Goal: Complete application form: Complete application form

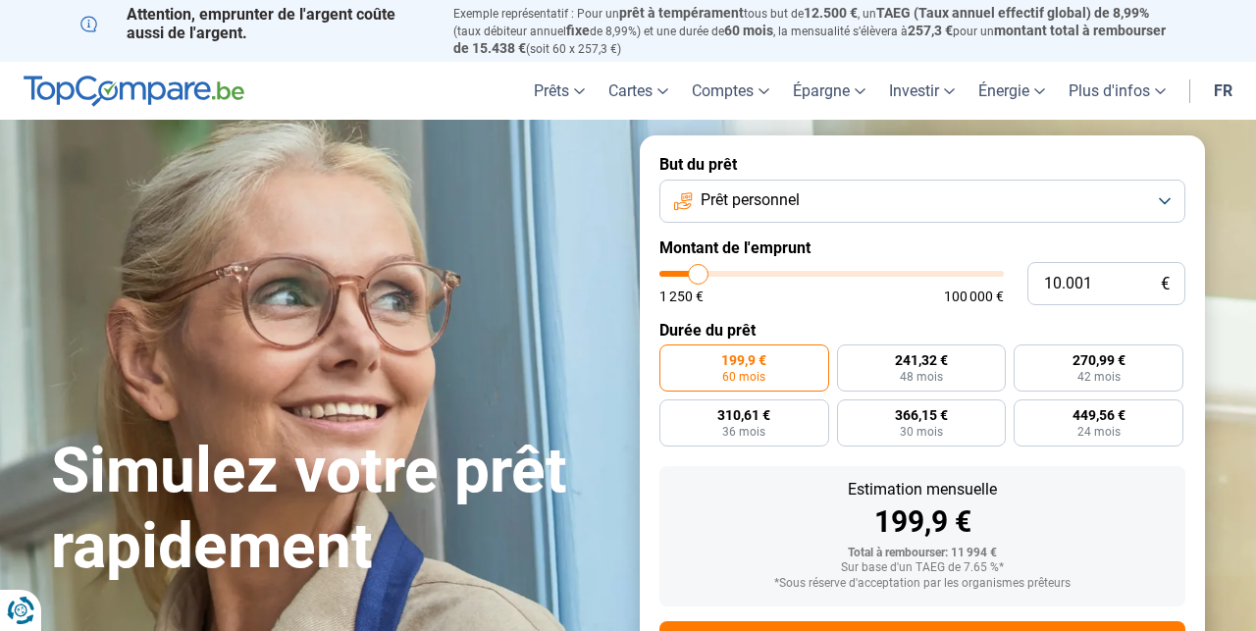
drag, startPoint x: 695, startPoint y: 284, endPoint x: 695, endPoint y: 271, distance: 13.7
click at [695, 271] on div "1 250 € 100 000 €" at bounding box center [831, 287] width 344 height 32
type input "10000"
radio input "true"
type input "9.500"
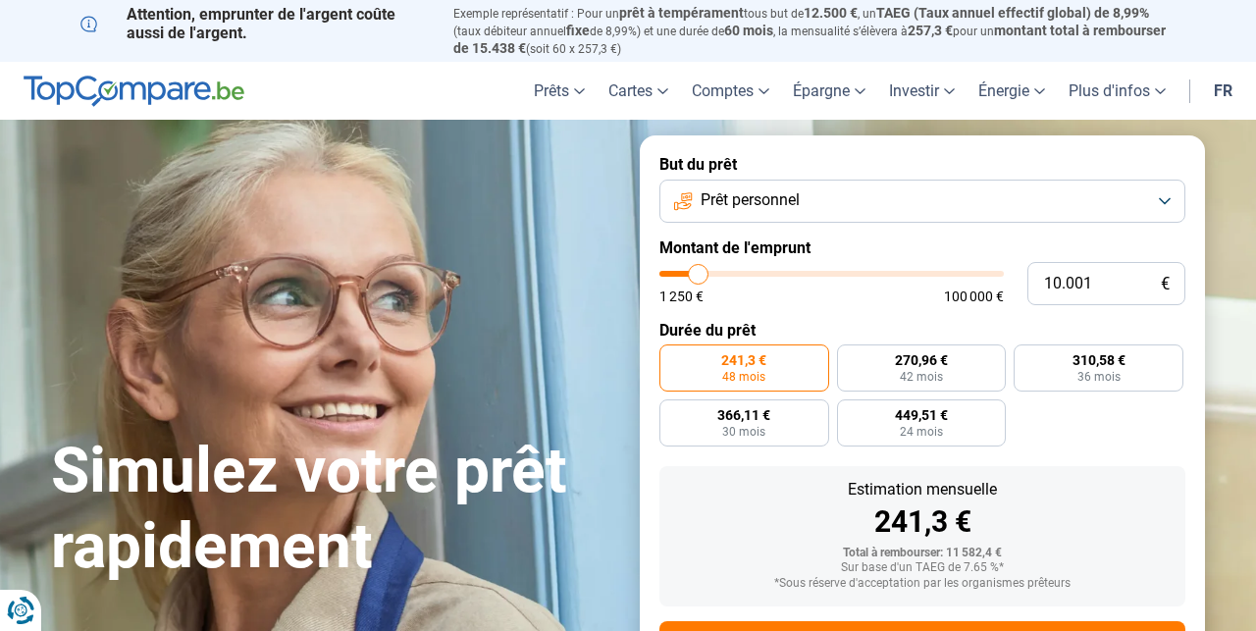
type input "9500"
type input "9.750"
type input "9750"
type input "10.250"
type input "10250"
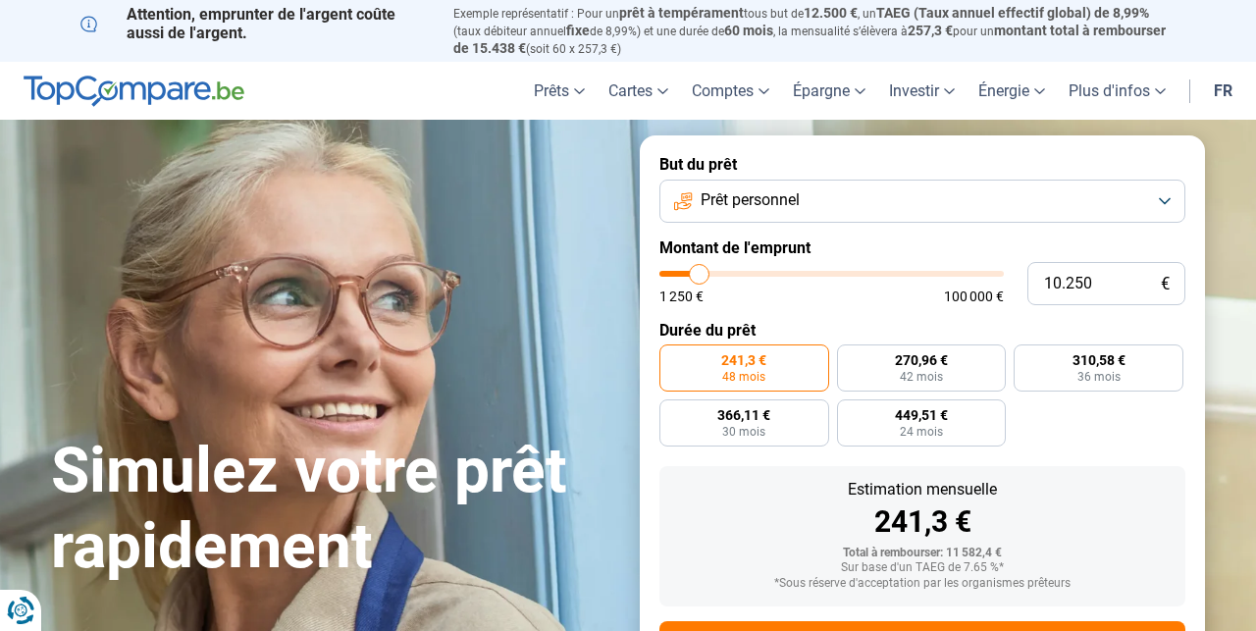
type input "11.250"
type input "11250"
type input "11.500"
type input "11500"
type input "12.500"
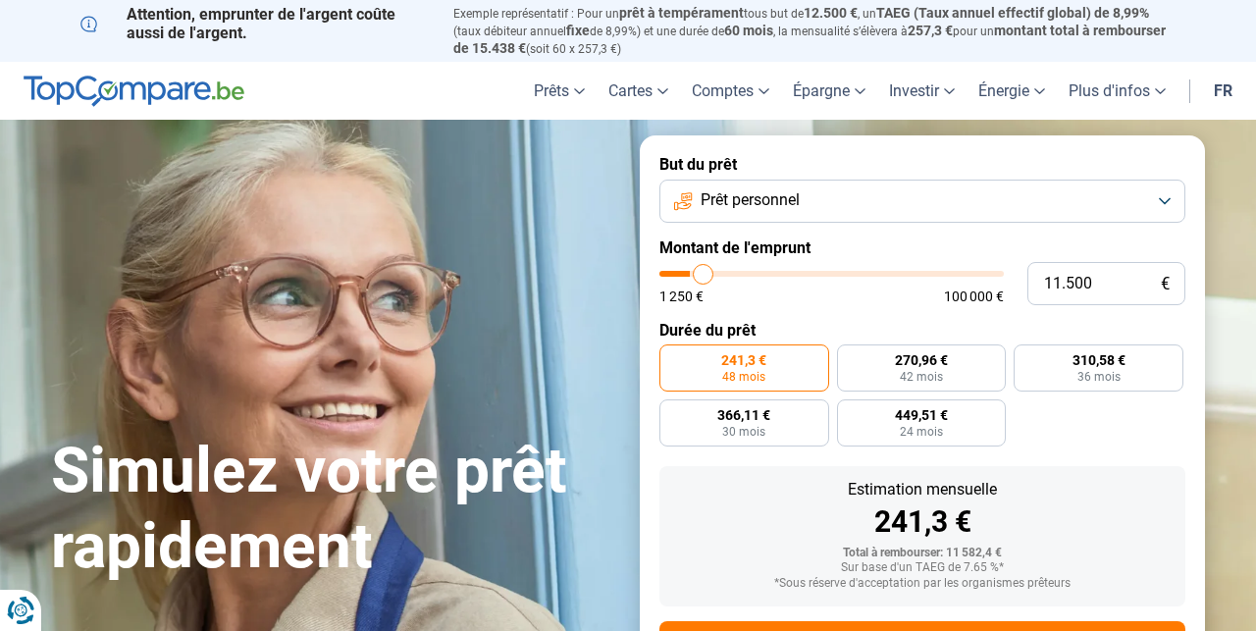
type input "12500"
type input "13.750"
type input "13750"
type input "14.000"
type input "14000"
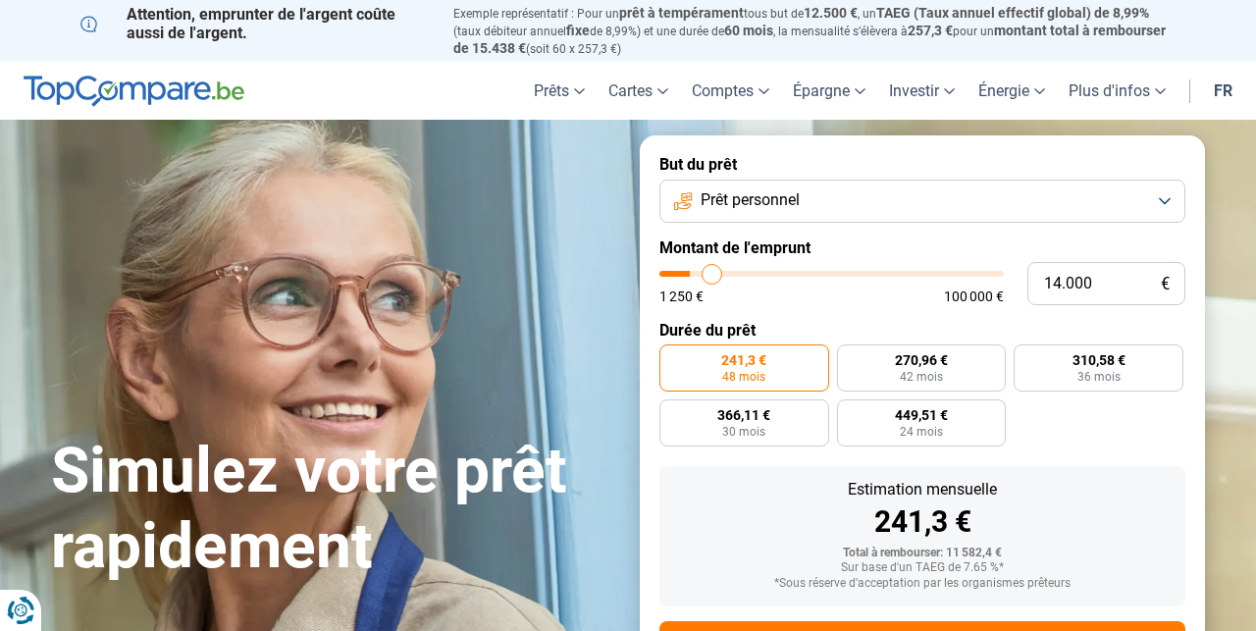
type input "14.750"
type input "14750"
type input "15.500"
type input "15500"
type input "15.750"
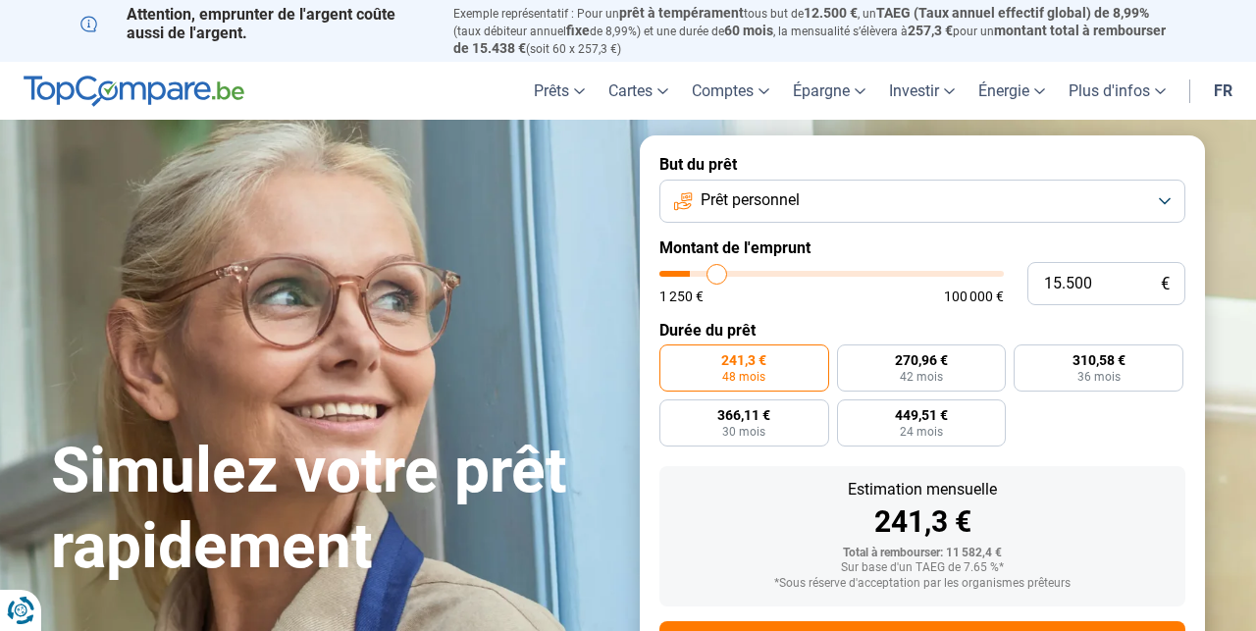
type input "15750"
type input "16.250"
type input "16250"
type input "17.000"
type input "17000"
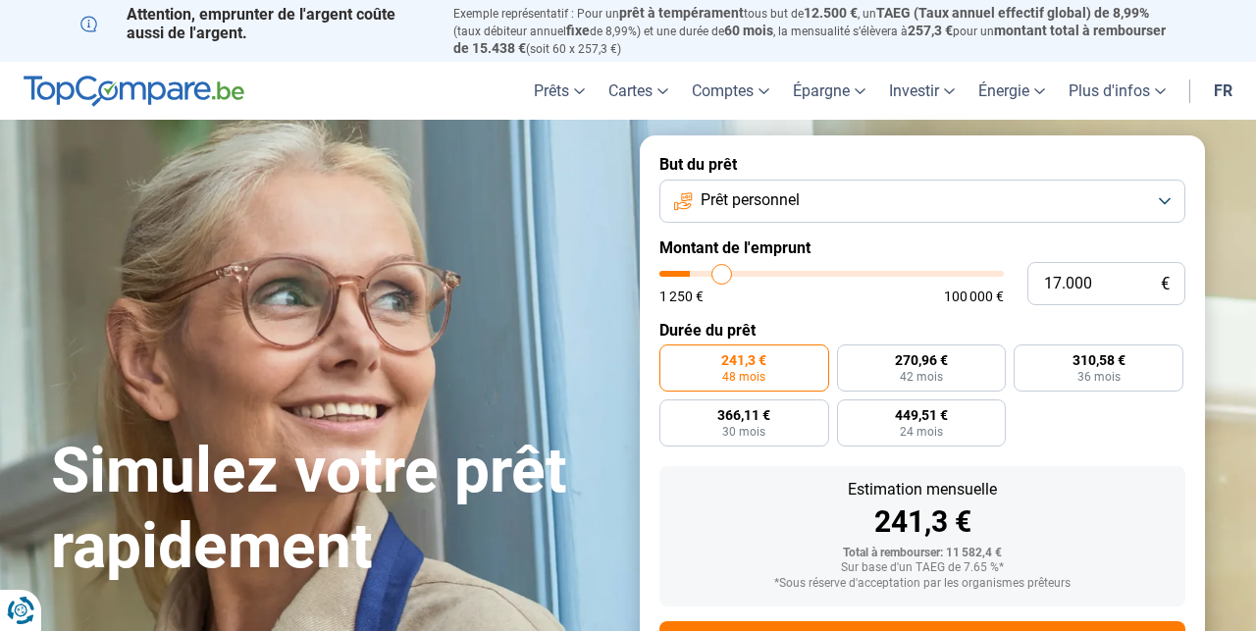
type input "17.250"
type input "17250"
type input "17.500"
type input "17500"
type input "17.750"
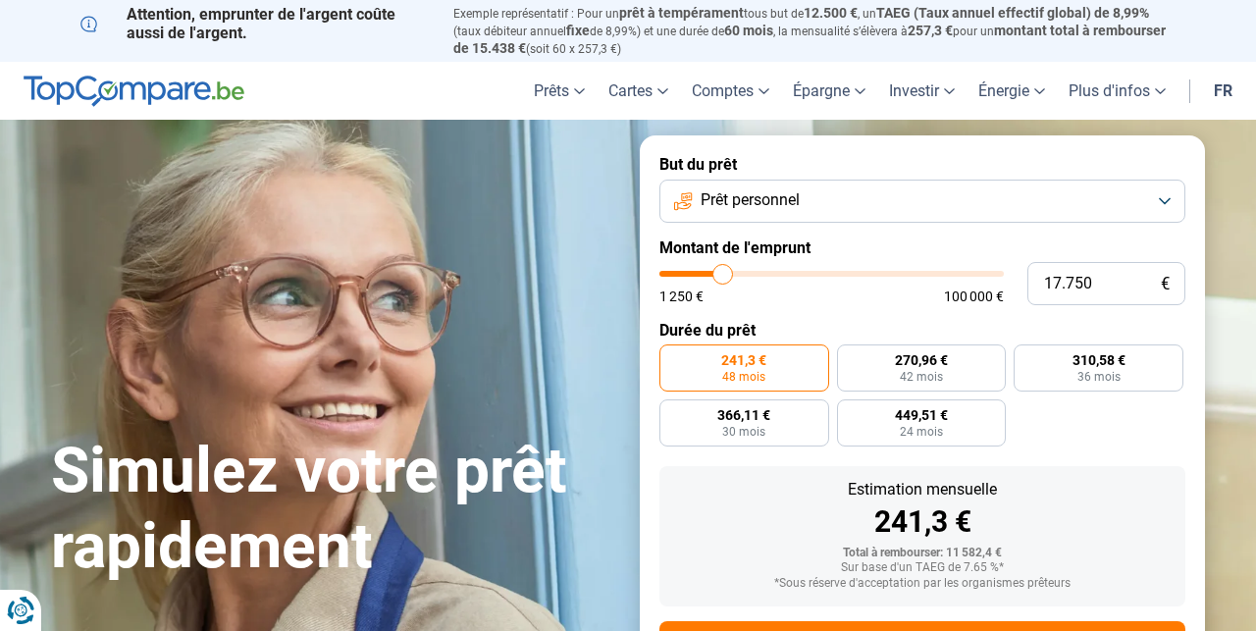
type input "17750"
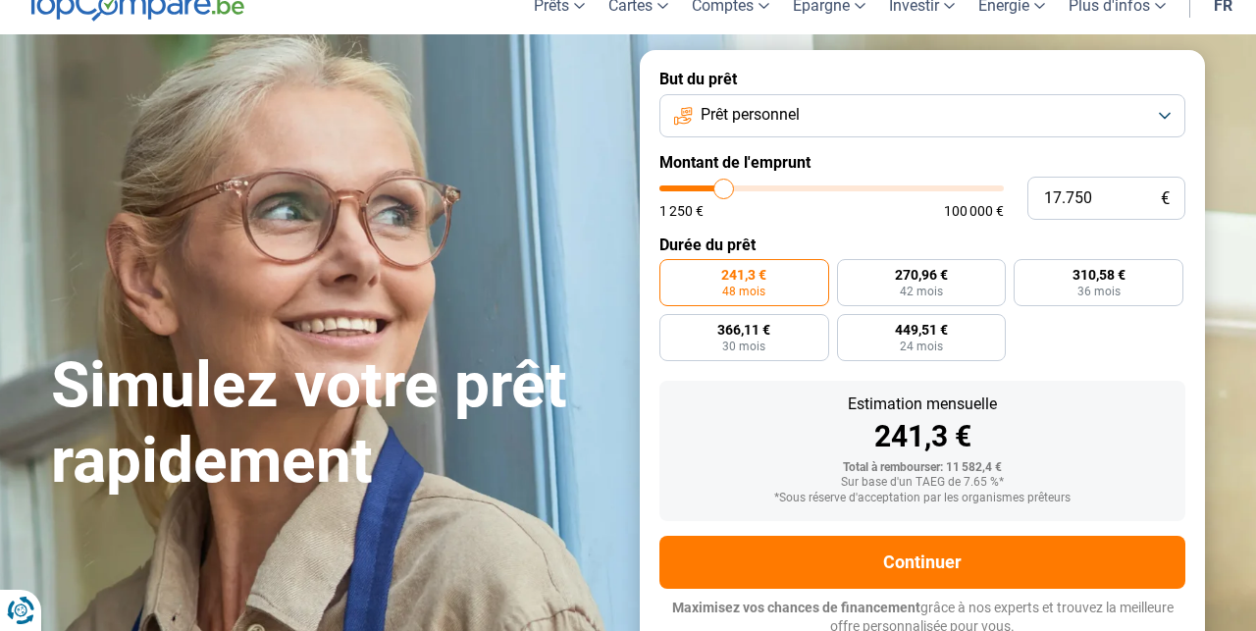
type input "18.250"
type input "18250"
type input "18.500"
type input "18500"
type input "18.750"
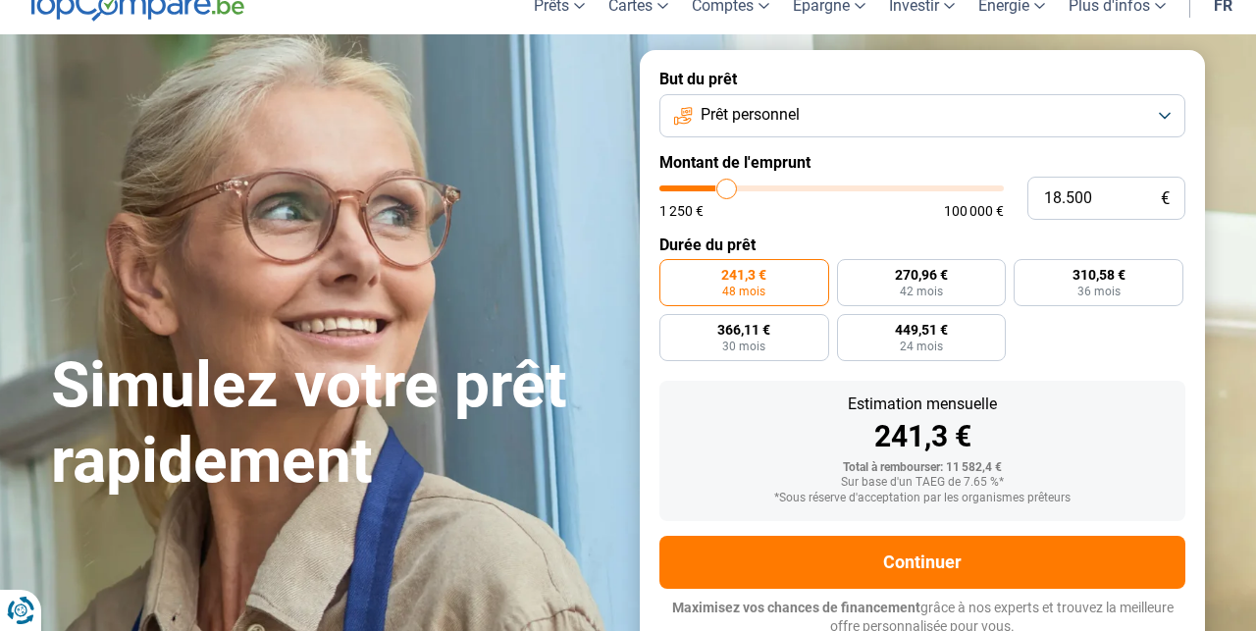
type input "18750"
type input "19.000"
type input "19000"
type input "19.250"
type input "19250"
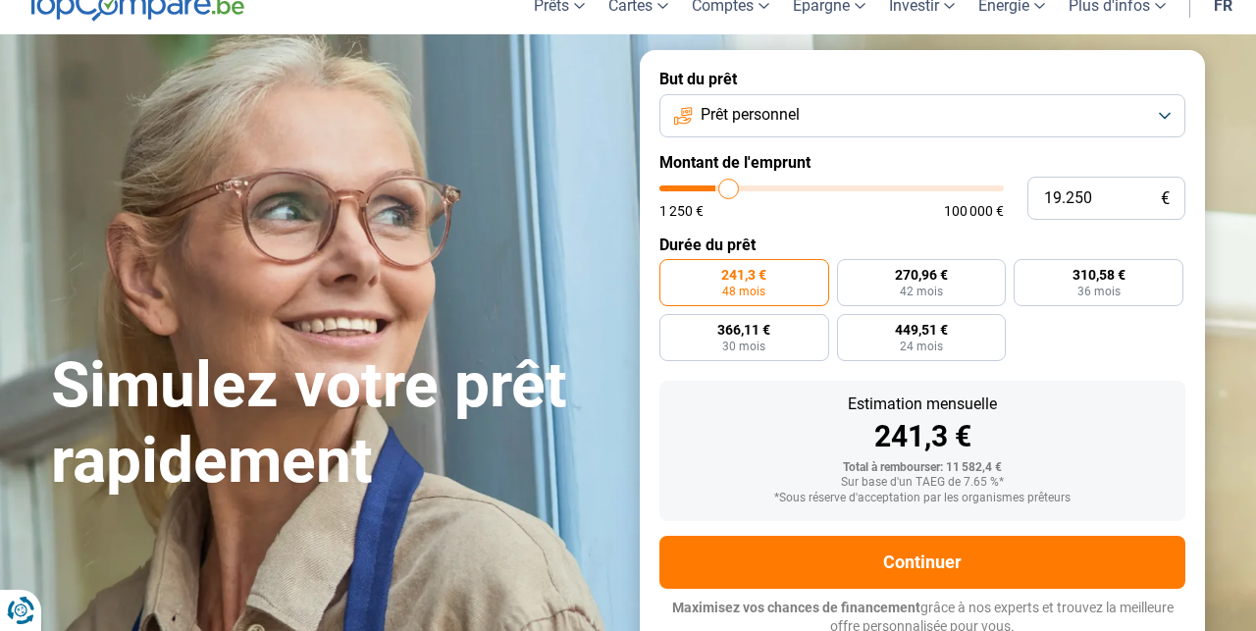
type input "19.500"
type input "19500"
type input "20.000"
type input "20000"
type input "20.250"
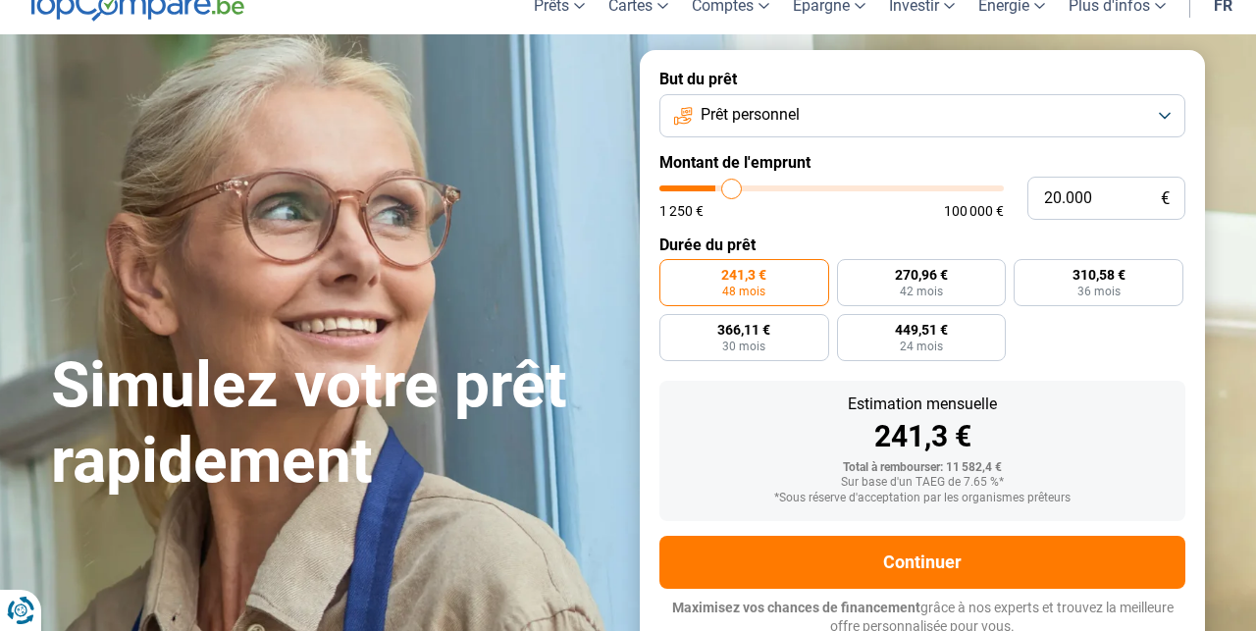
type input "20250"
type input "20.500"
type input "20500"
type input "20.750"
type input "20750"
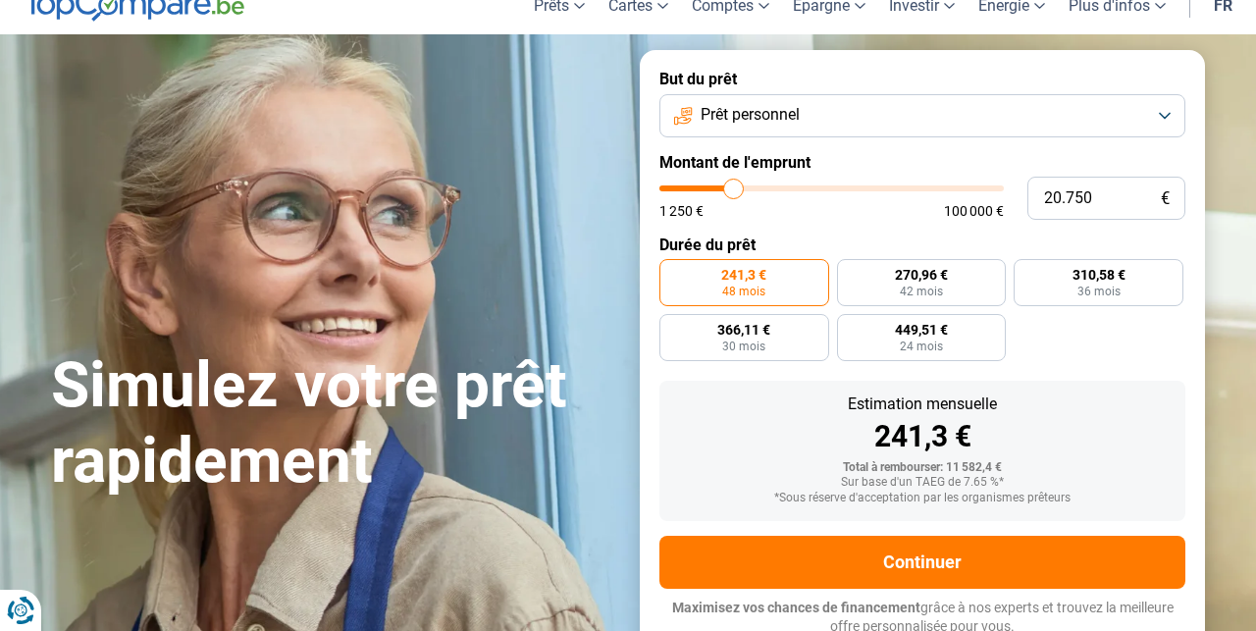
type input "21.000"
type input "21000"
type input "21.500"
type input "21500"
type input "21.750"
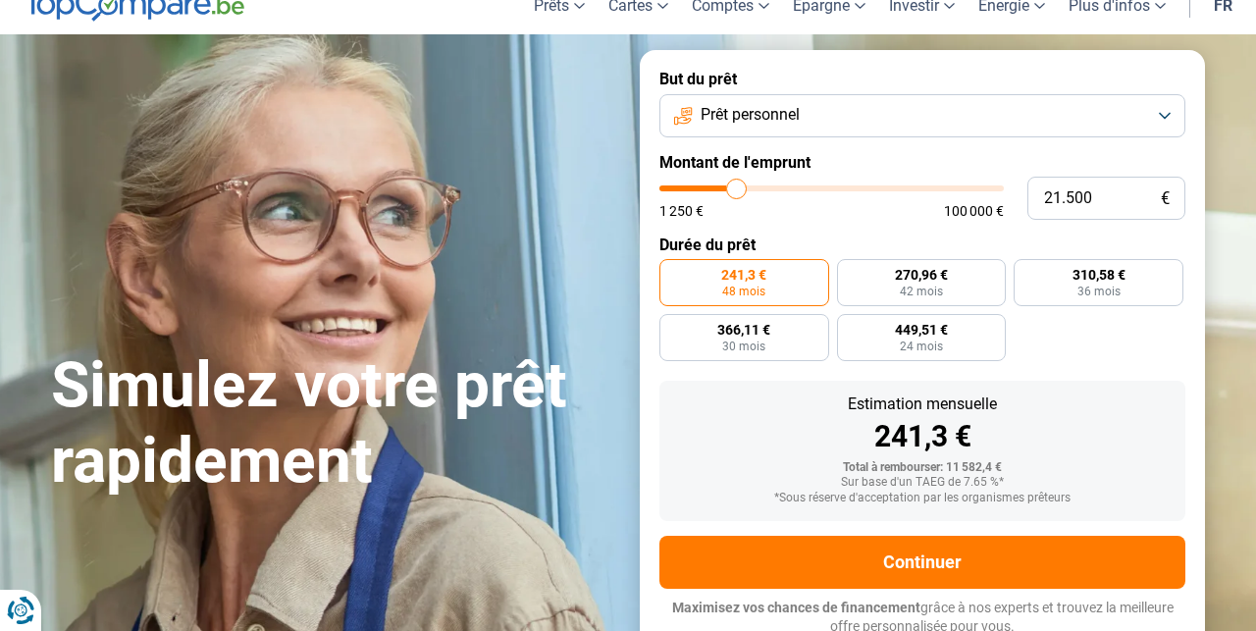
type input "21750"
type input "22.000"
type input "22000"
type input "22.250"
type input "22250"
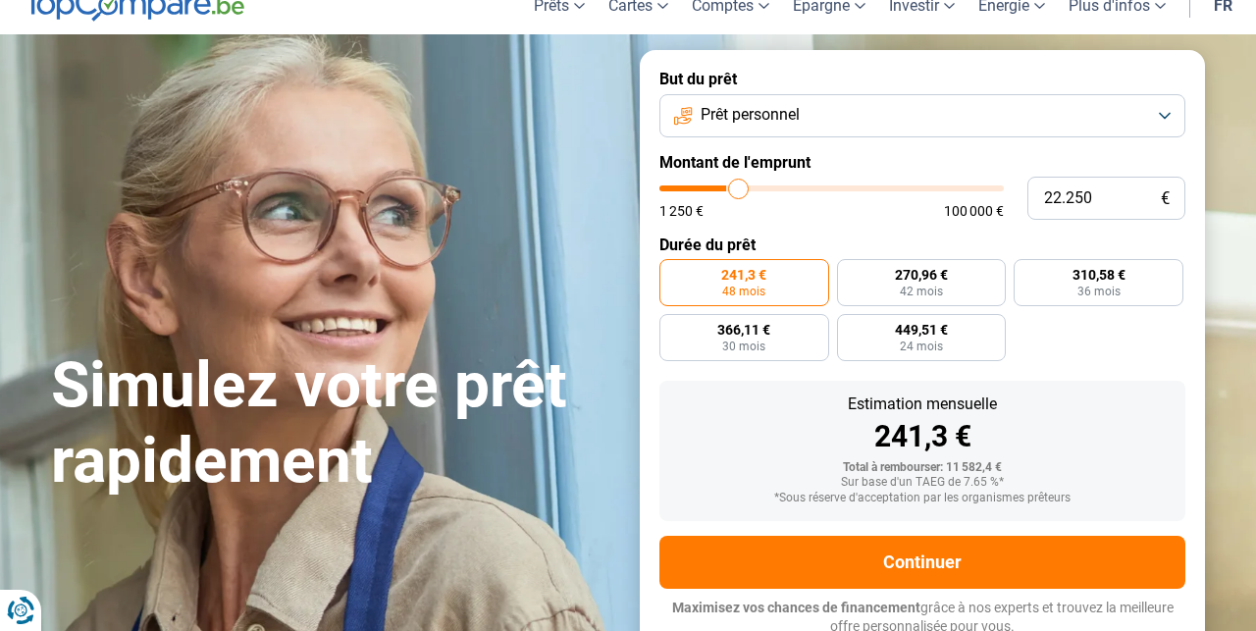
type input "22.500"
type input "22500"
type input "23.000"
type input "23000"
type input "23.250"
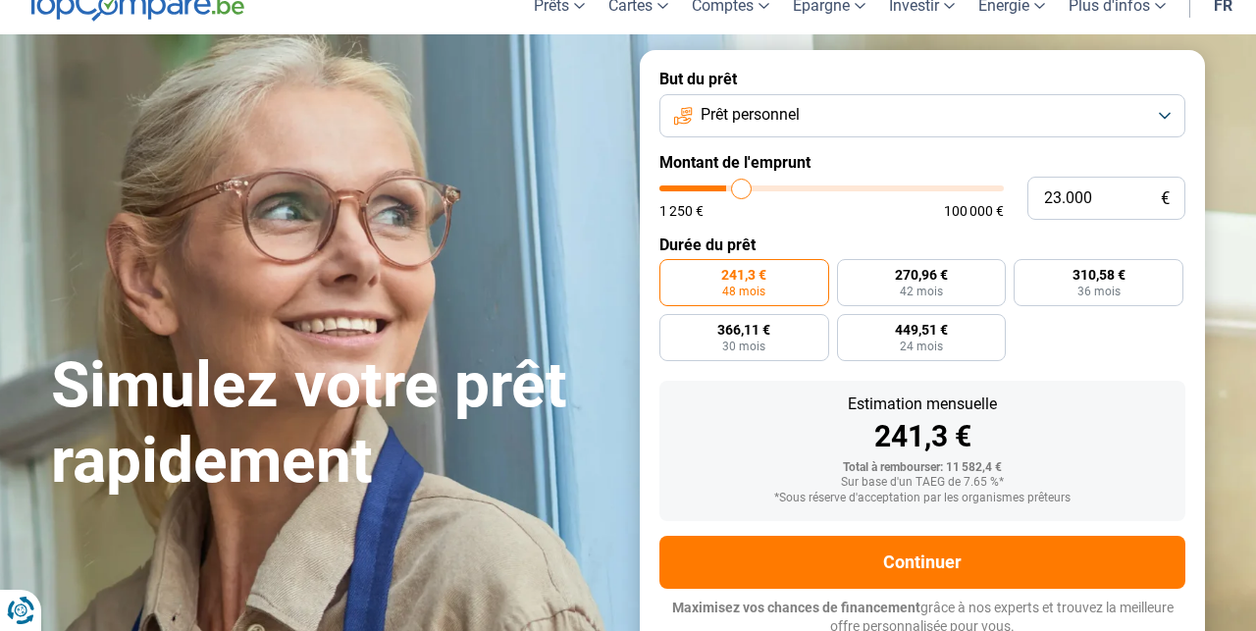
type input "23250"
type input "23.500"
type input "23500"
type input "23.750"
type input "23750"
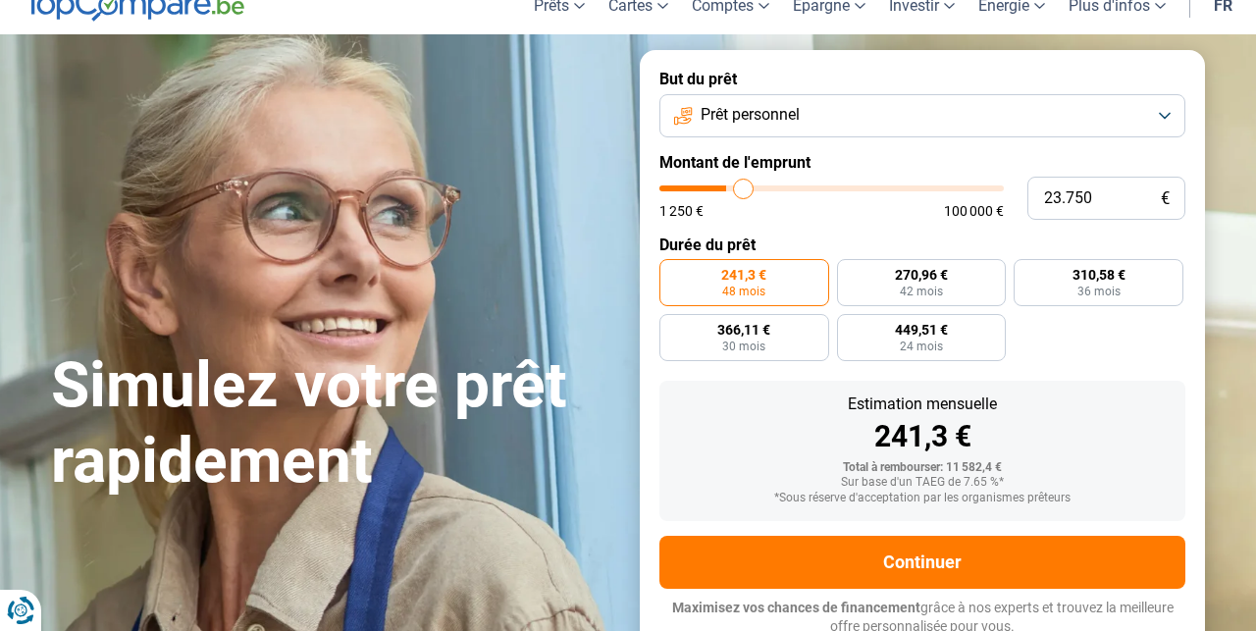
type input "24.000"
type input "24000"
type input "24.500"
type input "24500"
type input "25.000"
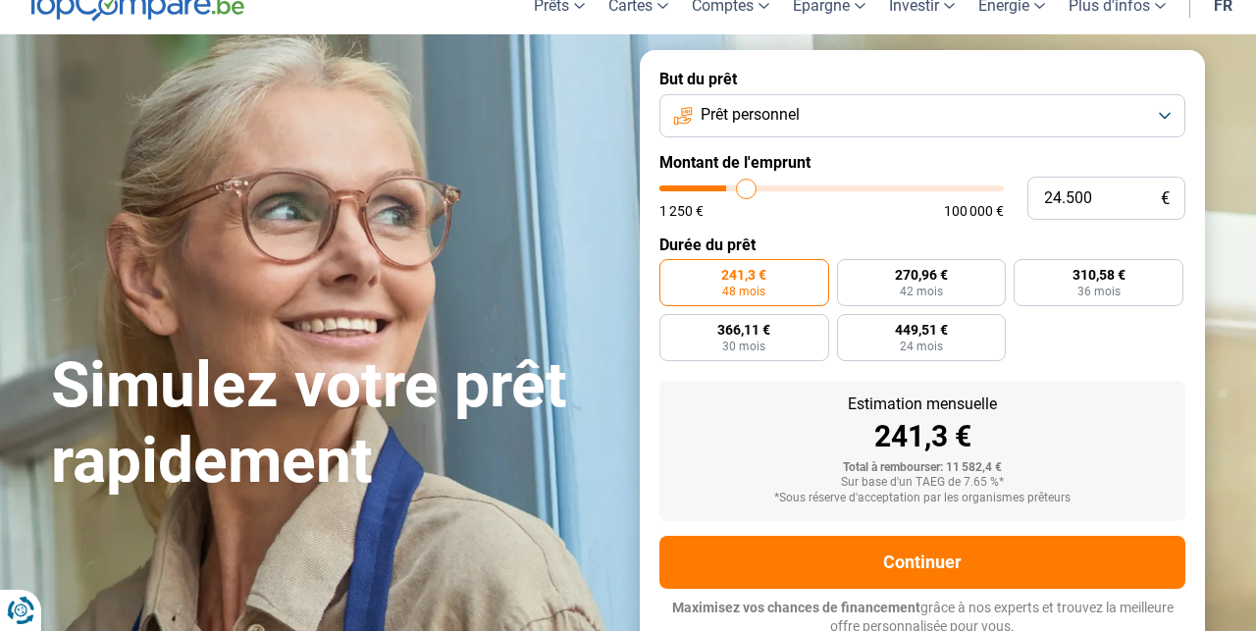
type input "25000"
type input "25.250"
type input "25250"
type input "25.500"
type input "25500"
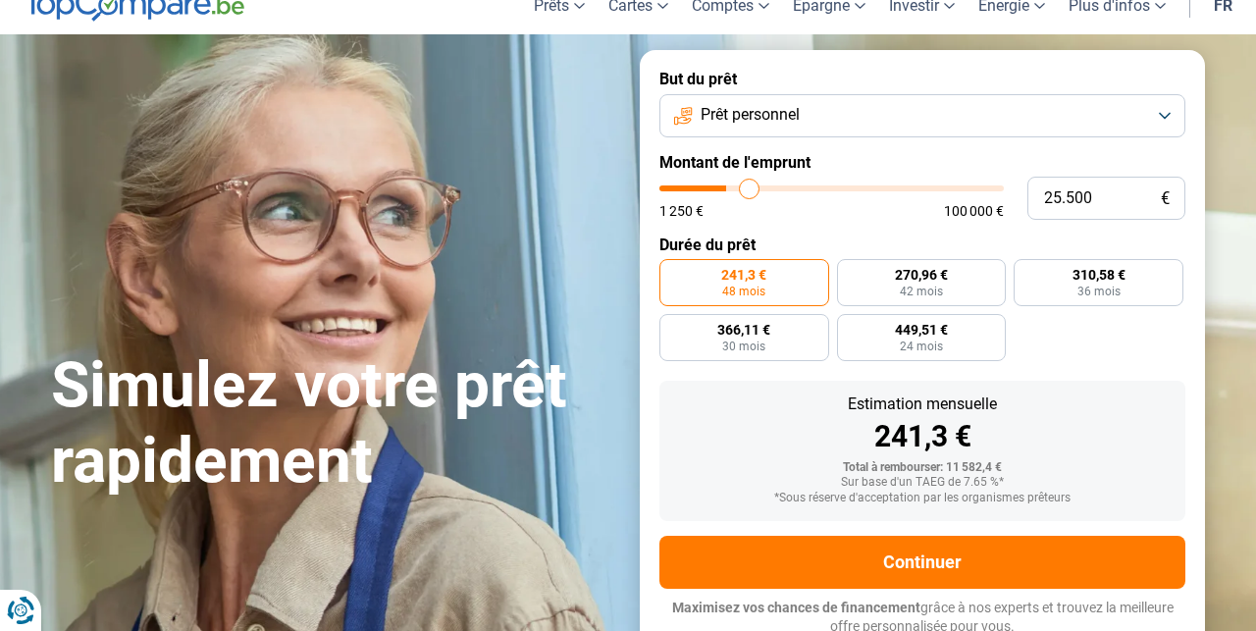
type input "26.000"
type input "26000"
type input "26.250"
type input "26250"
type input "26.500"
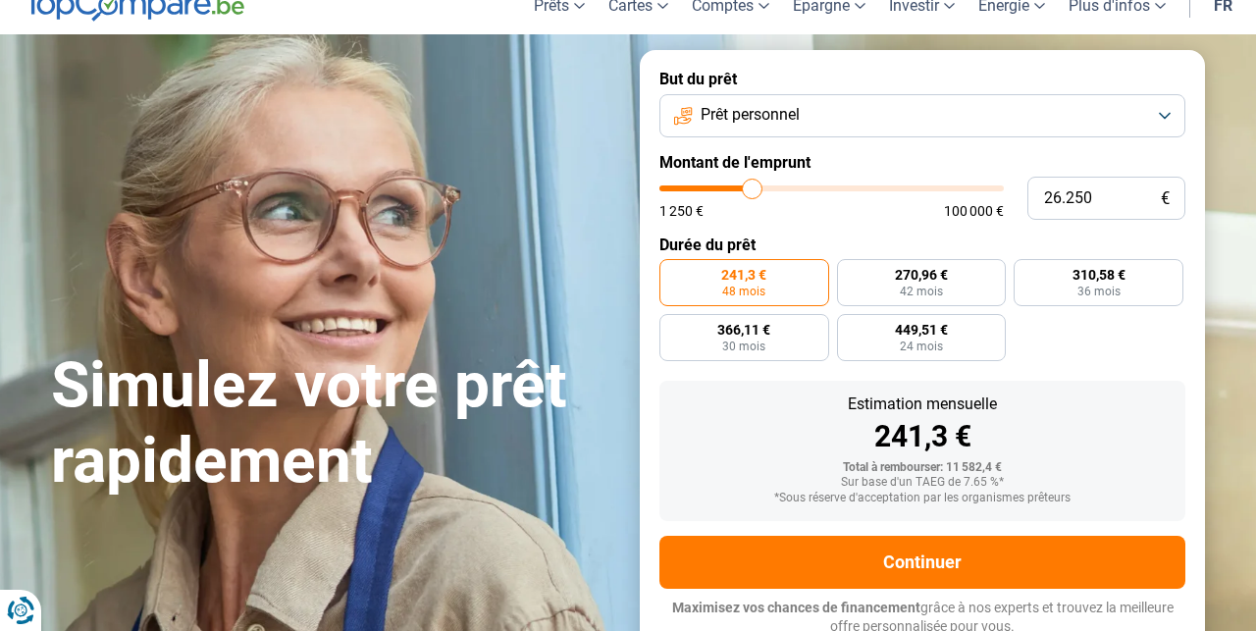
type input "26500"
type input "26.750"
type input "26750"
type input "27.000"
type input "27000"
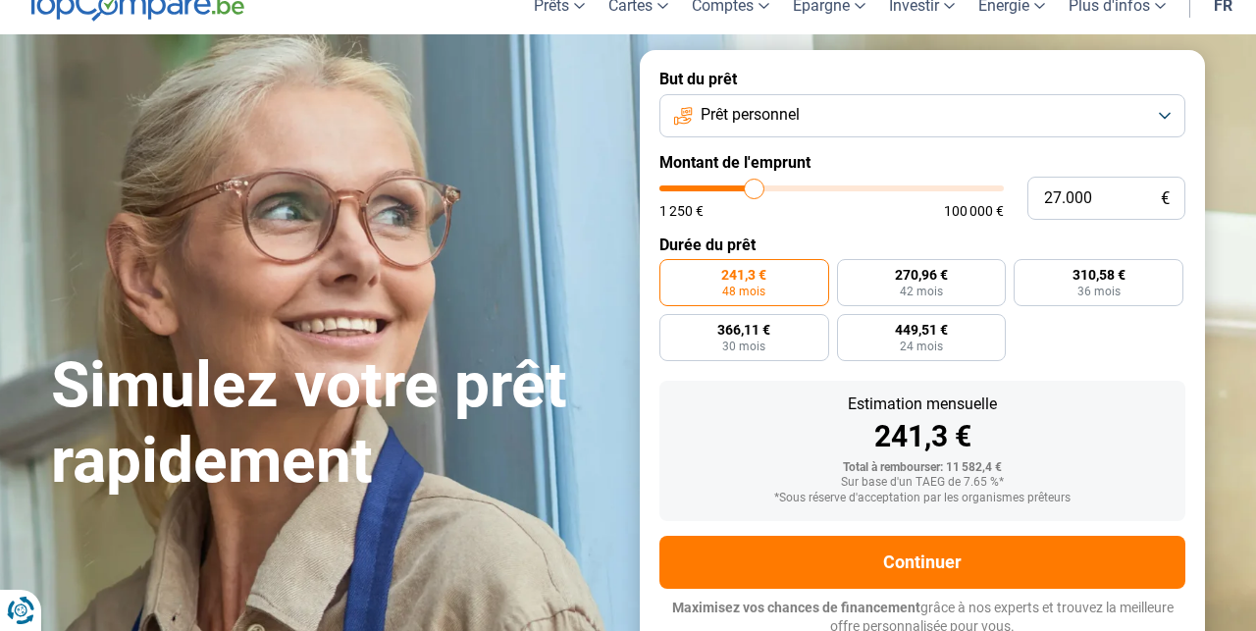
type input "27.500"
type input "27500"
type input "27.750"
type input "27750"
type input "28.000"
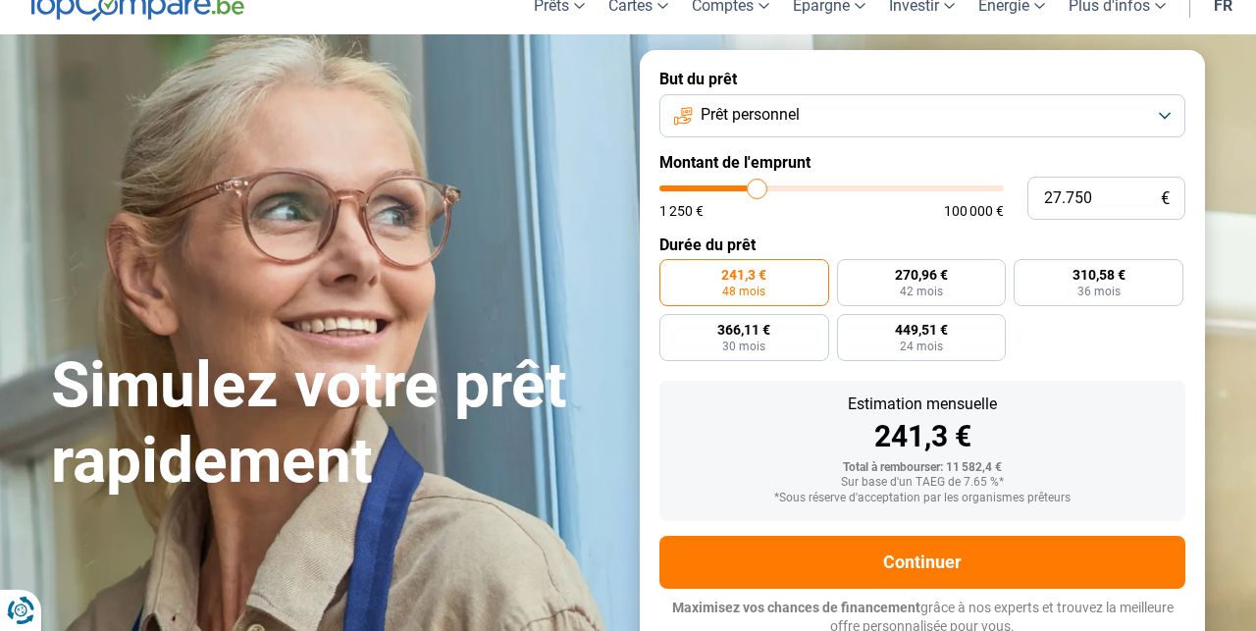
type input "28000"
type input "28.250"
type input "28250"
type input "29.000"
type input "29000"
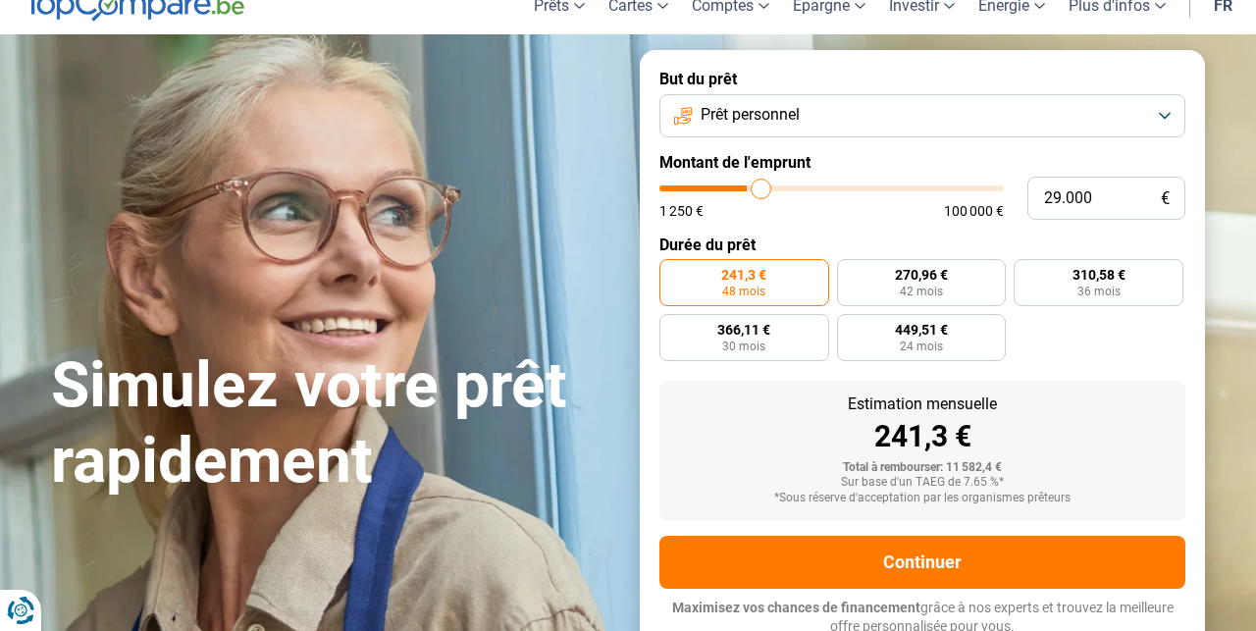
type input "29.250"
type input "29250"
type input "29.750"
type input "29750"
type input "30.000"
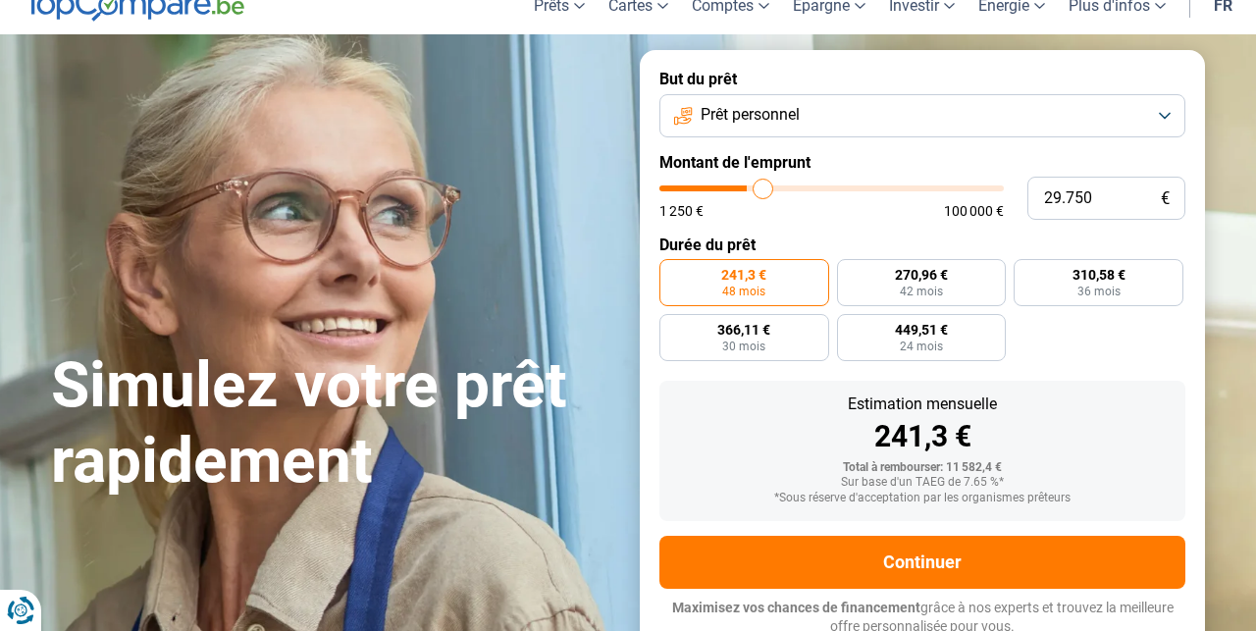
type input "30000"
type input "30.750"
type input "30750"
type input "31.000"
type input "31000"
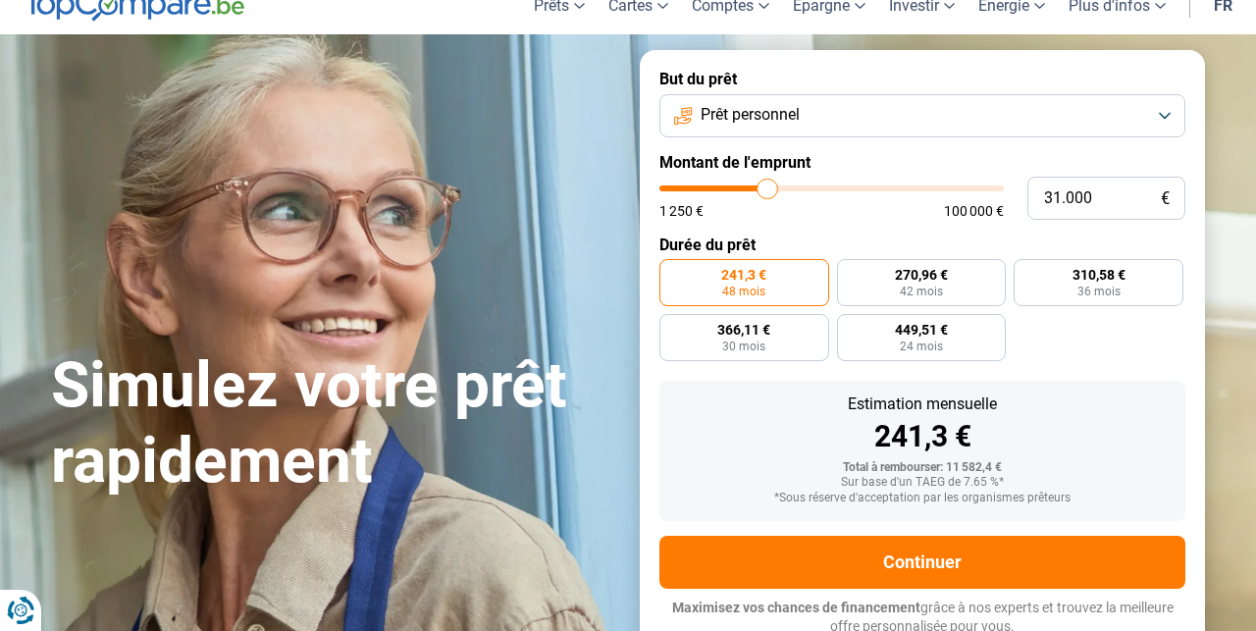
type input "31.500"
type input "31500"
type input "32.000"
type input "32000"
type input "32.250"
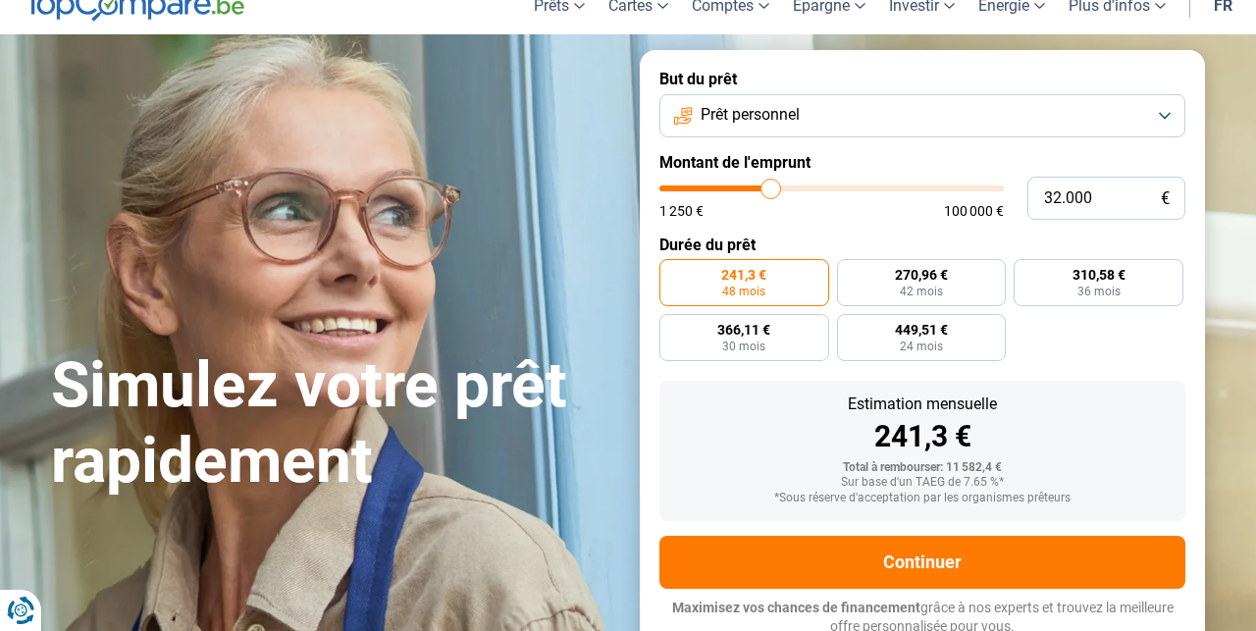
type input "32250"
type input "32.500"
type input "32500"
type input "32.750"
type input "32750"
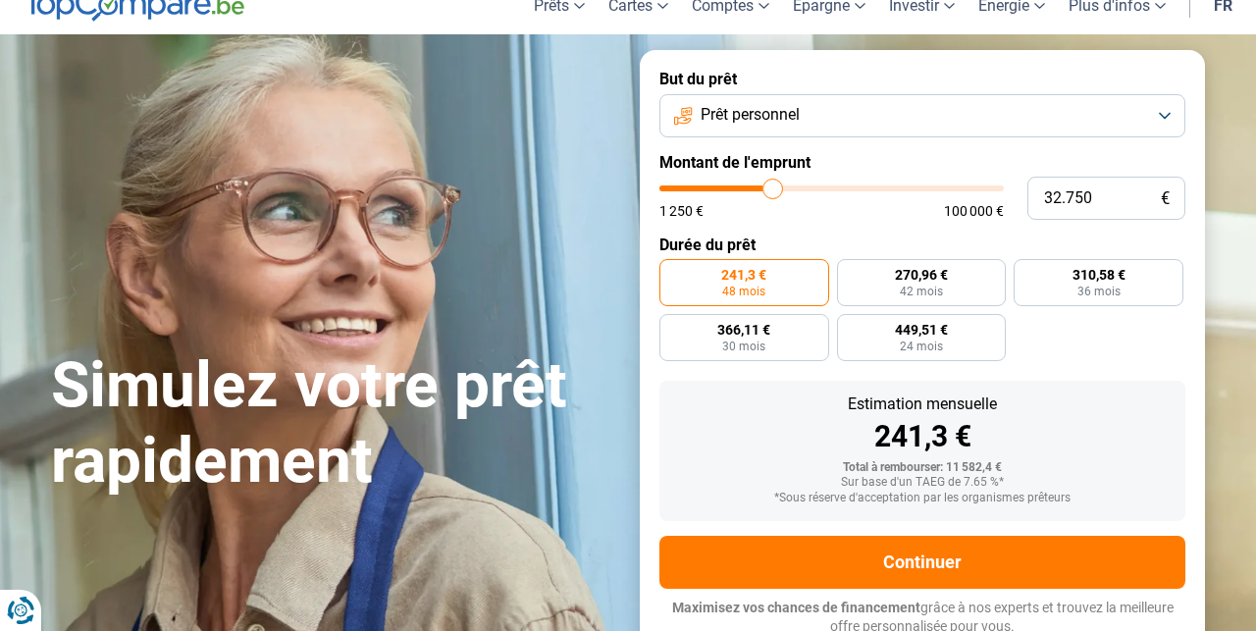
type input "33.000"
type input "33000"
type input "33.500"
type input "33500"
type input "33.750"
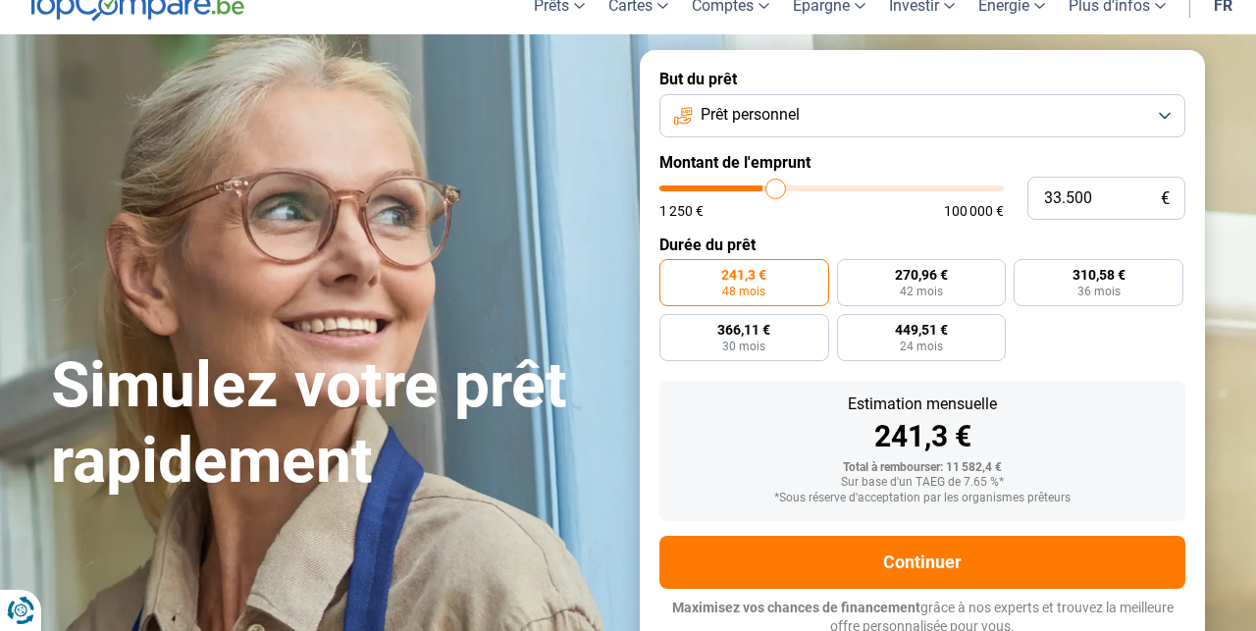
type input "33750"
type input "34.000"
type input "34000"
type input "34.250"
type input "34250"
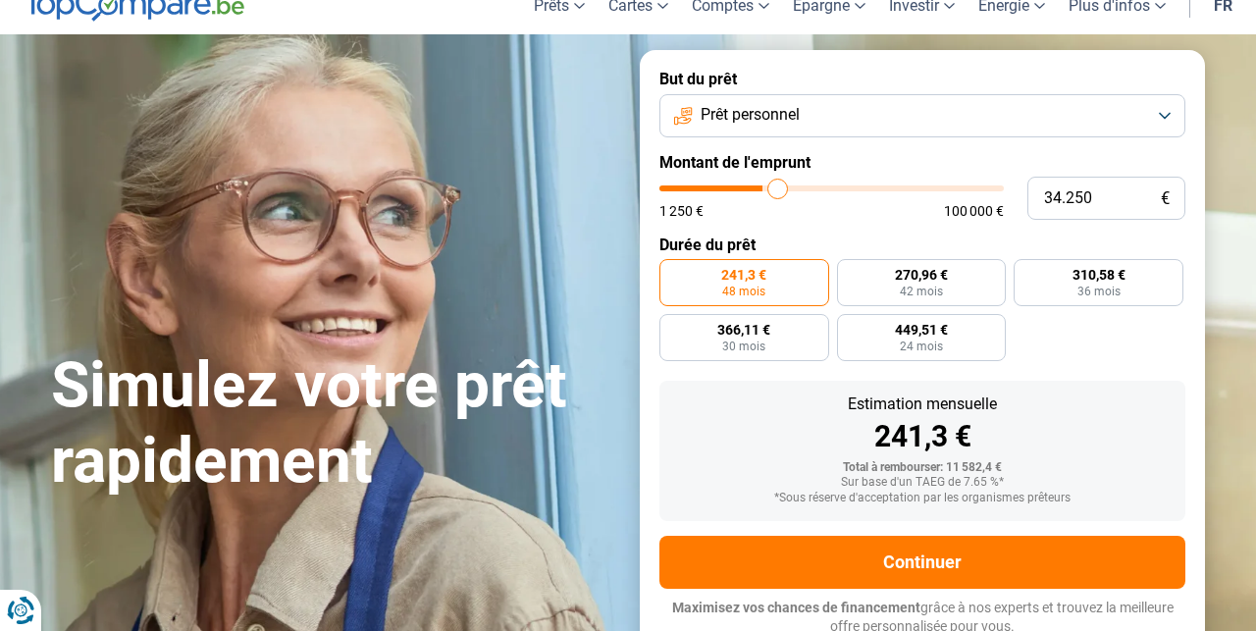
type input "34.500"
type input "34500"
type input "35.000"
type input "35000"
type input "35.250"
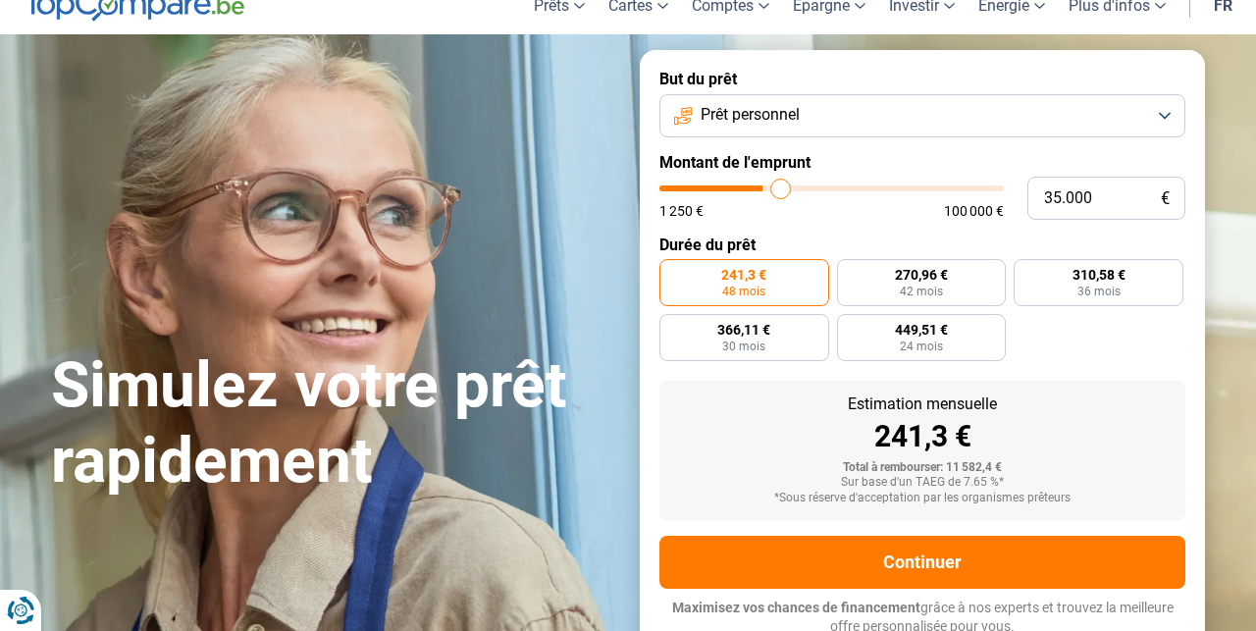
type input "35250"
type input "35.500"
type input "35500"
type input "35.750"
type input "35750"
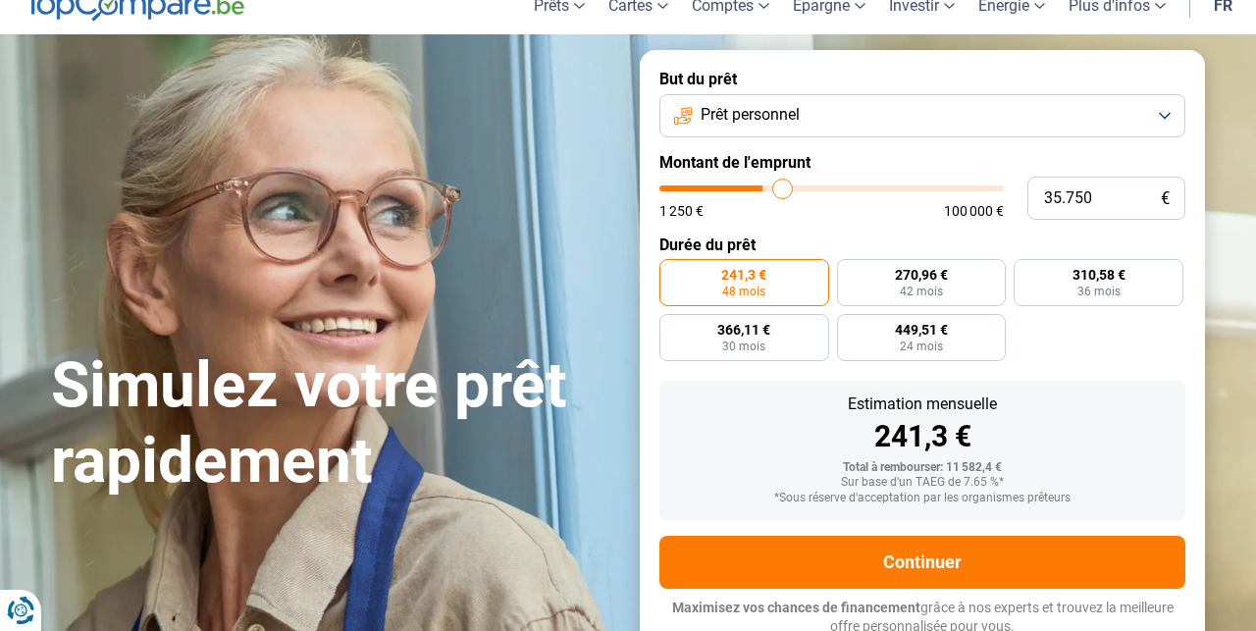
type input "36.000"
type input "36000"
type input "36.500"
type input "36500"
type input "36.000"
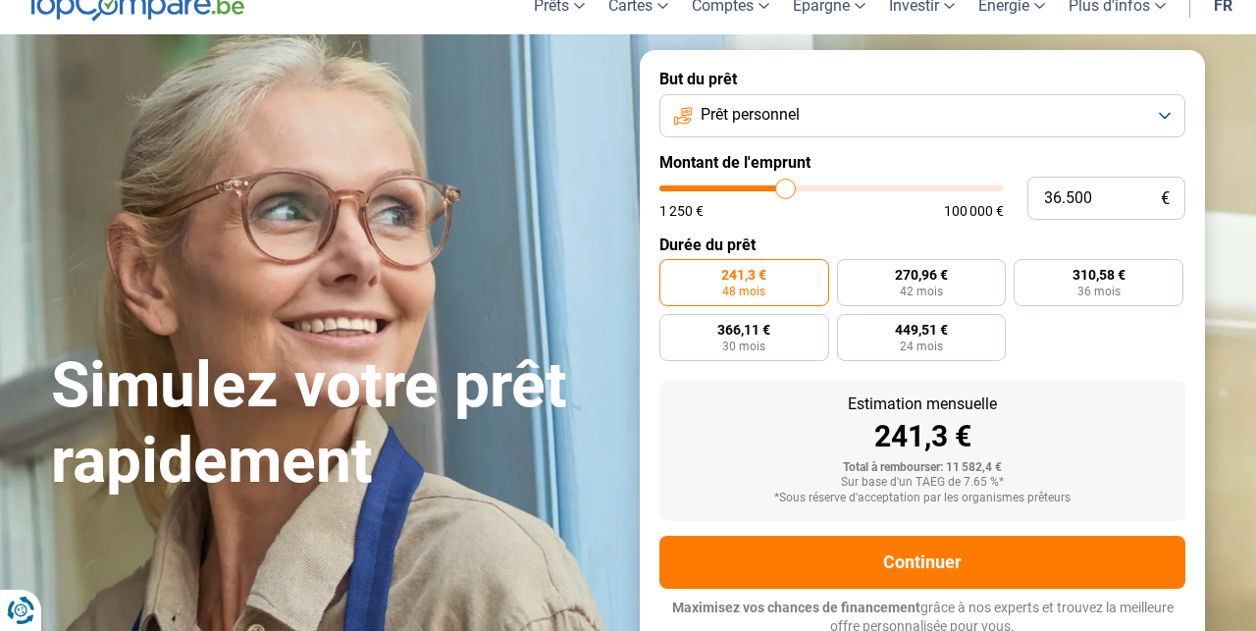
type input "36000"
type input "35.750"
type input "35750"
type input "35.250"
type input "35250"
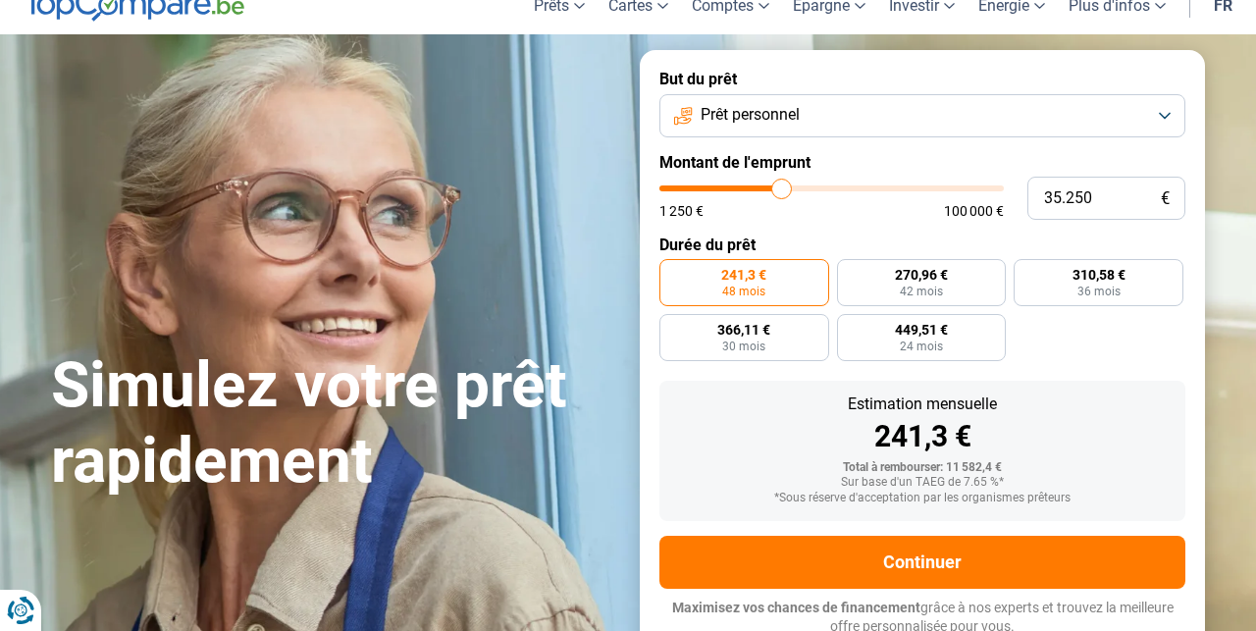
type input "34.500"
type input "34500"
type input "34.000"
type input "34000"
type input "33.500"
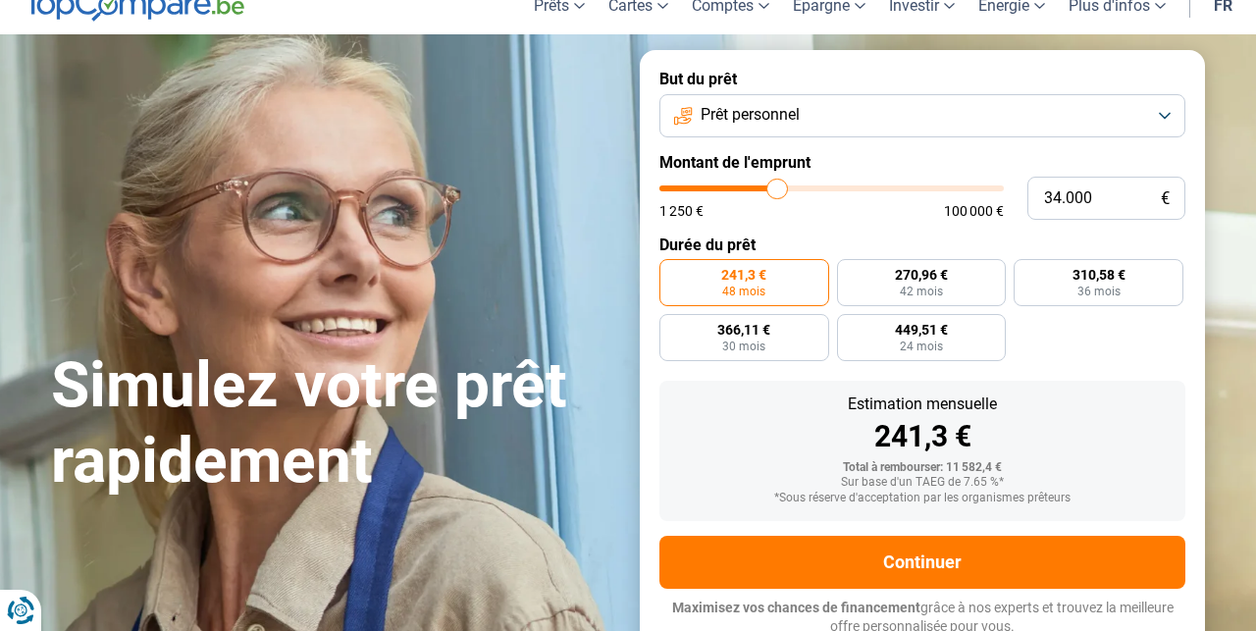
type input "33500"
type input "32.500"
type input "32500"
type input "31.250"
type input "31250"
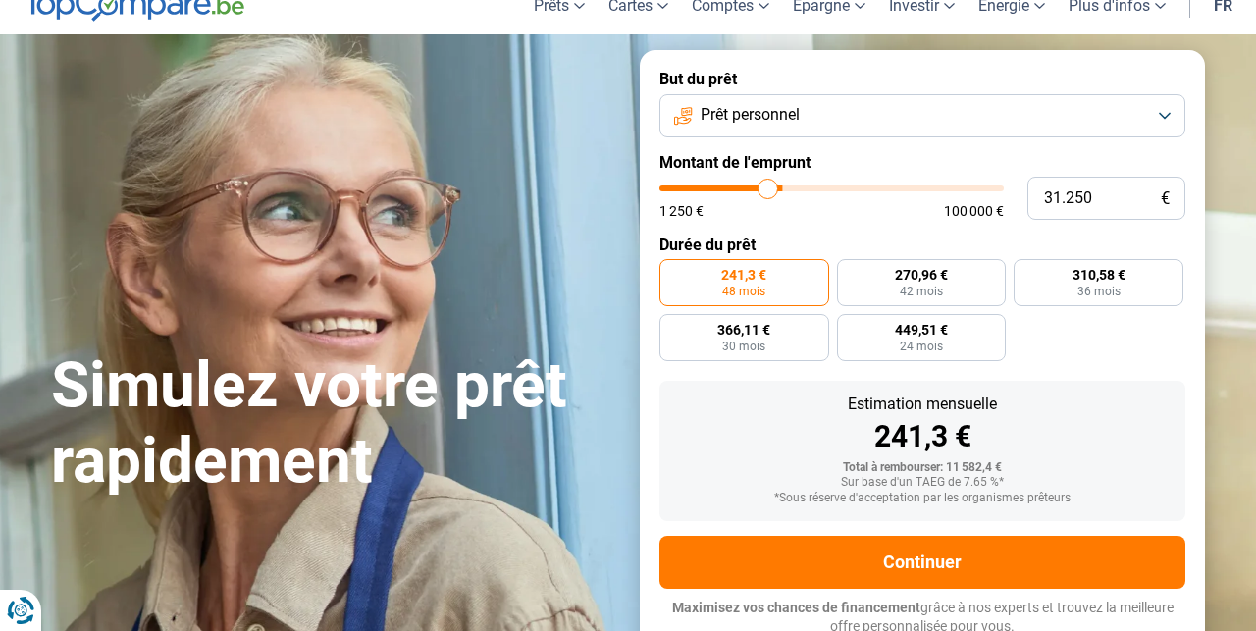
type input "30.000"
type input "30000"
type input "28.500"
type input "28500"
type input "27.000"
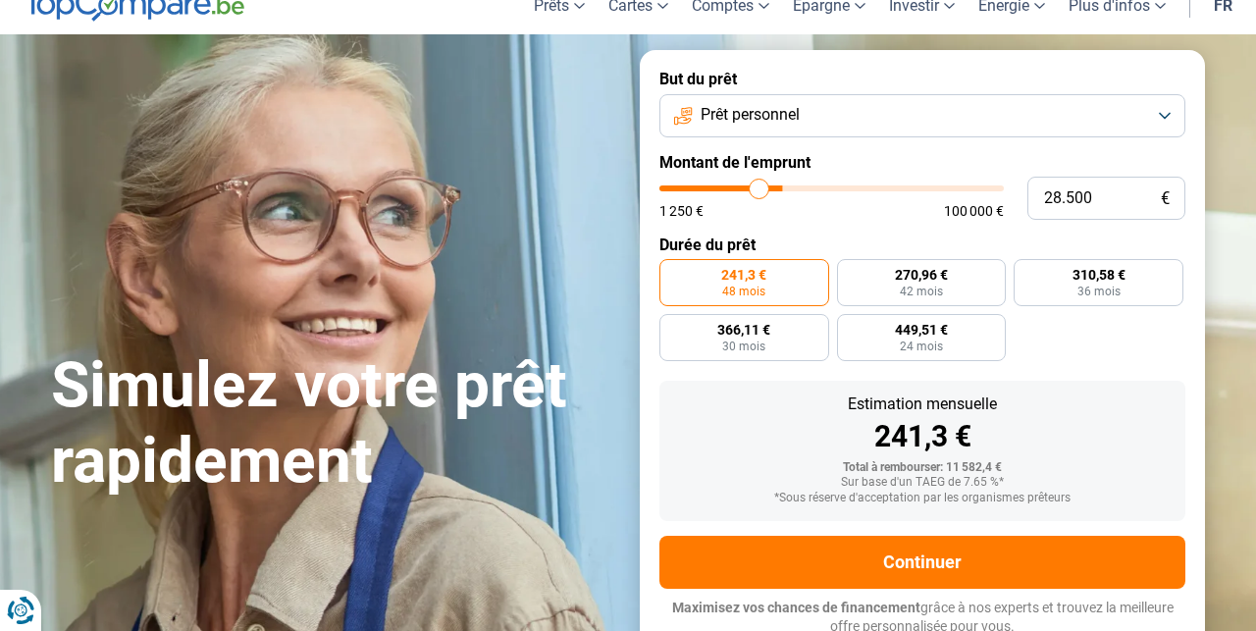
type input "27000"
type input "26.000"
type input "26000"
type input "24.750"
type input "24750"
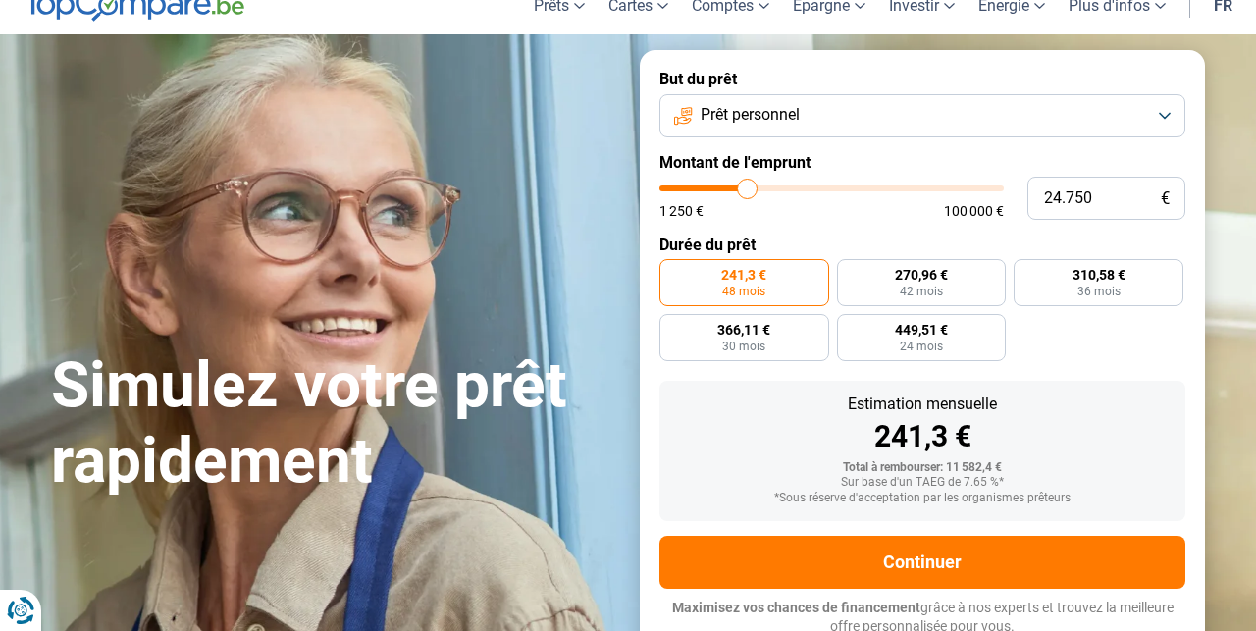
type input "23.500"
type input "23500"
type input "22.250"
type input "22250"
type input "21.500"
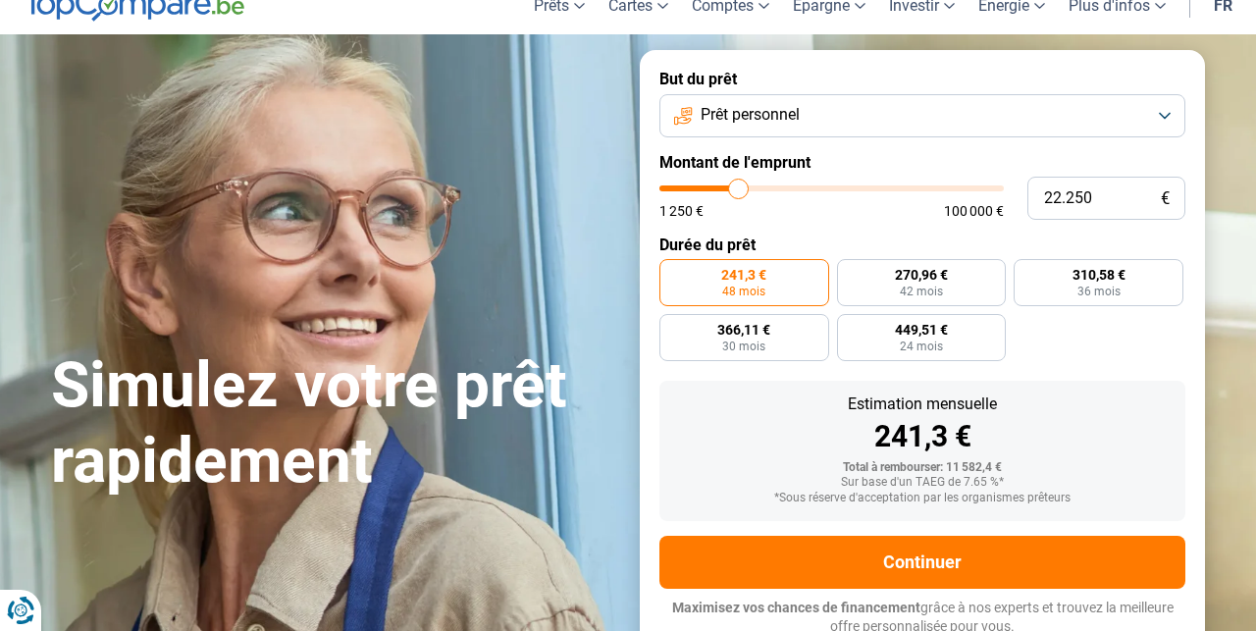
type input "21500"
type input "20.250"
type input "20250"
type input "19.500"
type input "19500"
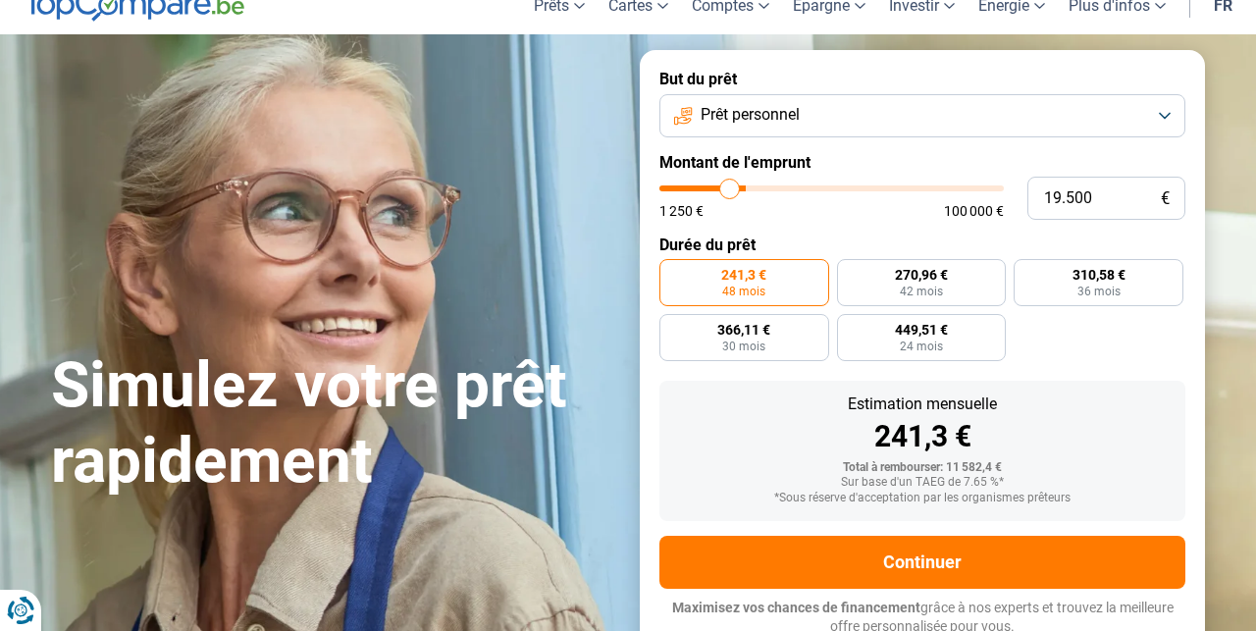
type input "18.750"
type input "18750"
type input "17.750"
type input "17750"
type input "17.250"
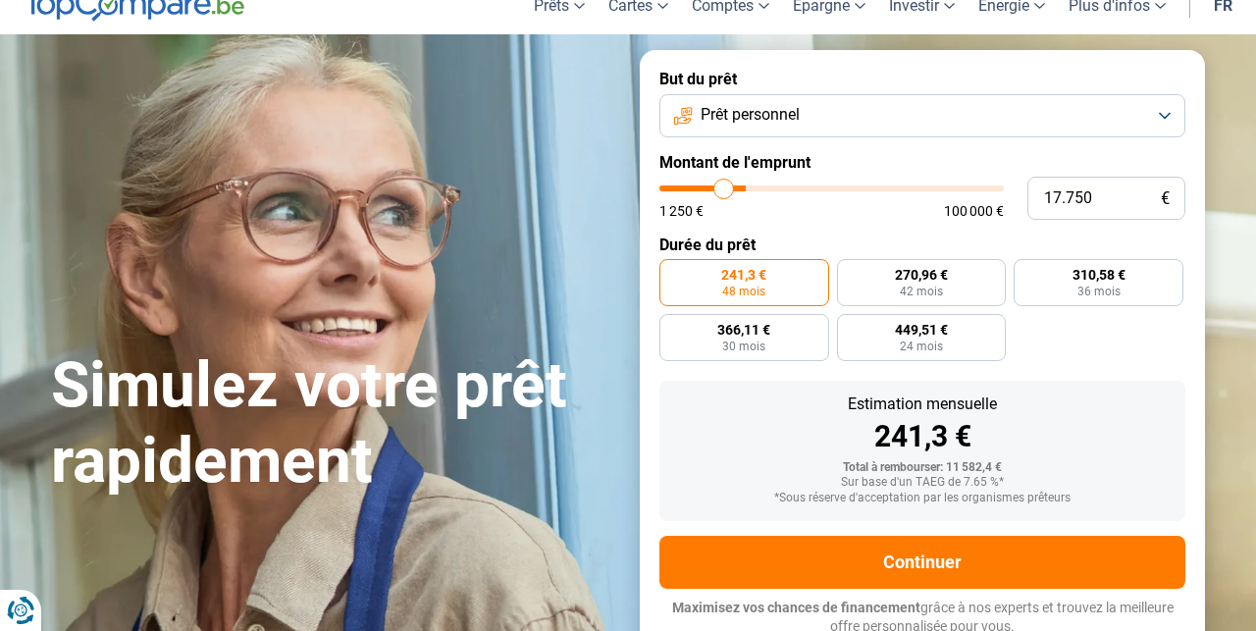
type input "17250"
type input "16.750"
type input "16750"
type input "16.000"
type input "16000"
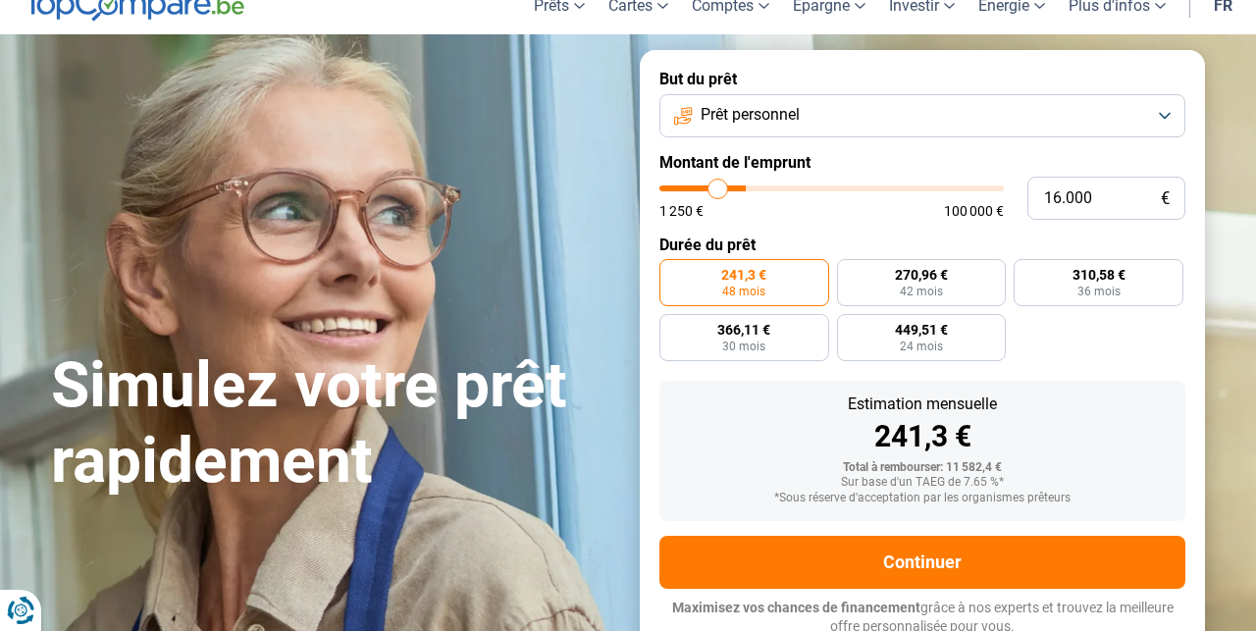
type input "15.500"
type input "15500"
type input "14.750"
type input "14750"
type input "14.500"
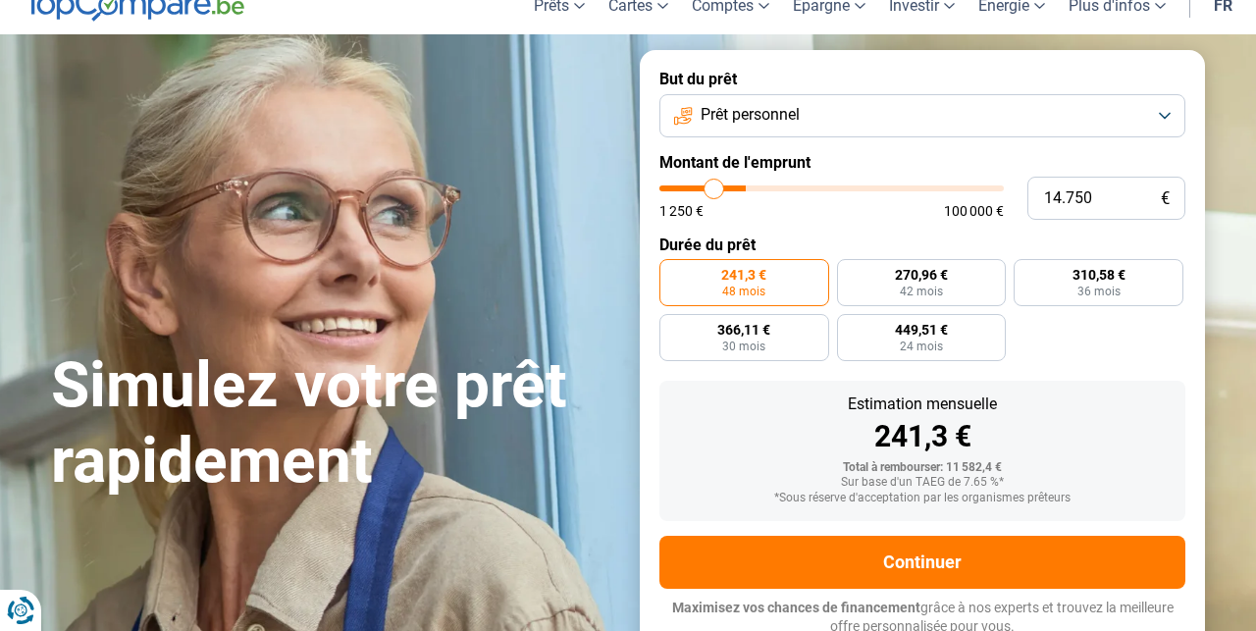
type input "14500"
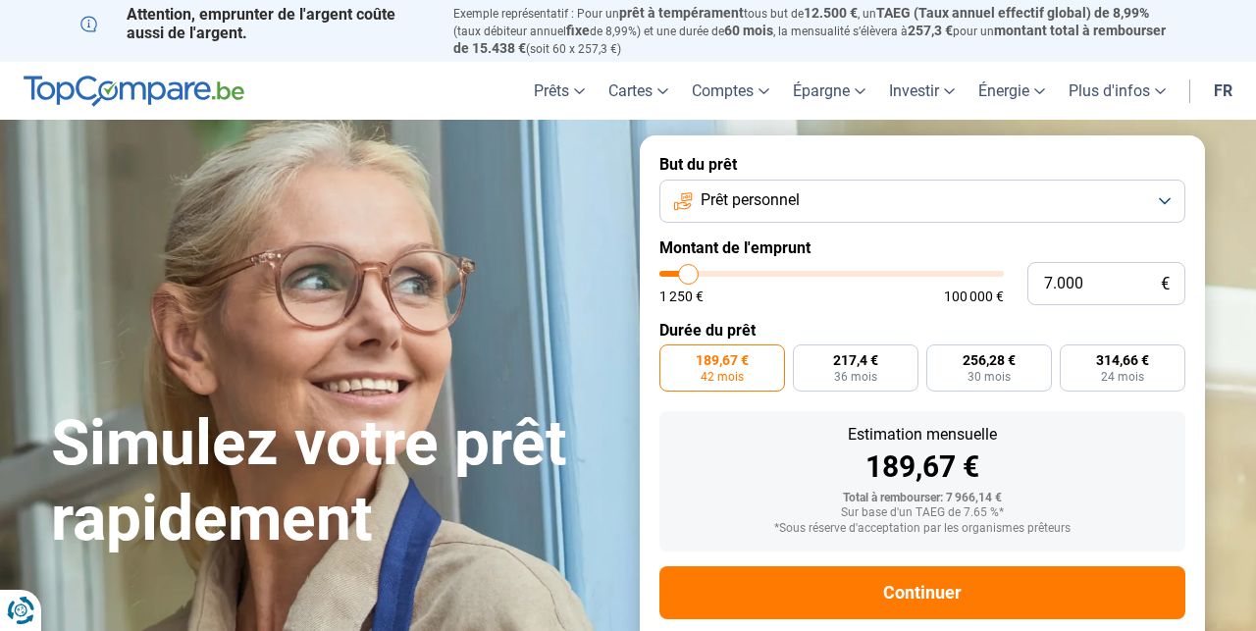
scroll to position [0, 0]
click at [1132, 357] on span "314,66 €" at bounding box center [1122, 360] width 53 height 14
click at [1072, 357] on input "314,66 € 24 mois" at bounding box center [1065, 350] width 13 height 13
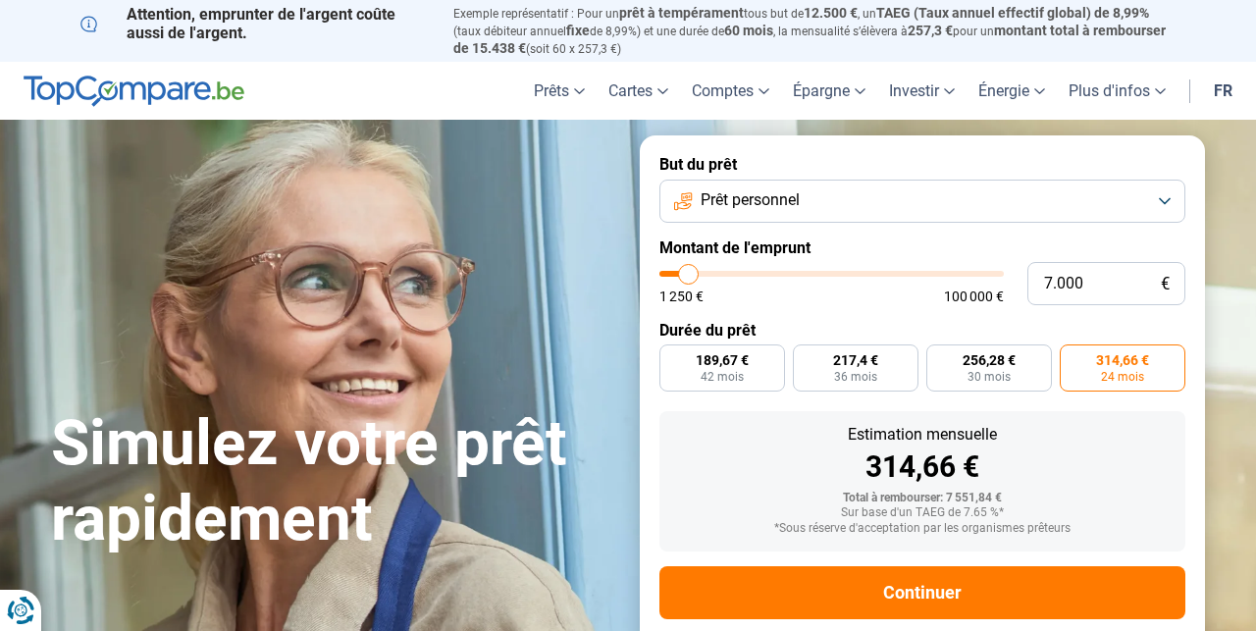
scroll to position [30, 0]
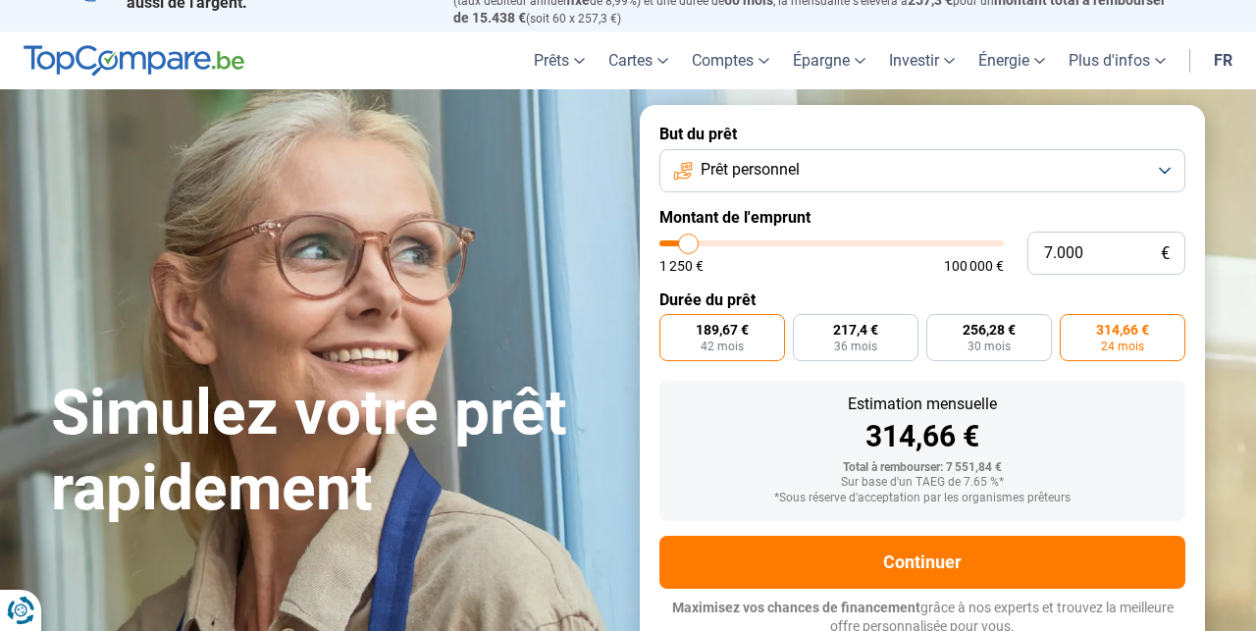
click at [736, 332] on span "189,67 €" at bounding box center [721, 330] width 53 height 14
click at [672, 327] on input "189,67 € 42 mois" at bounding box center [665, 320] width 13 height 13
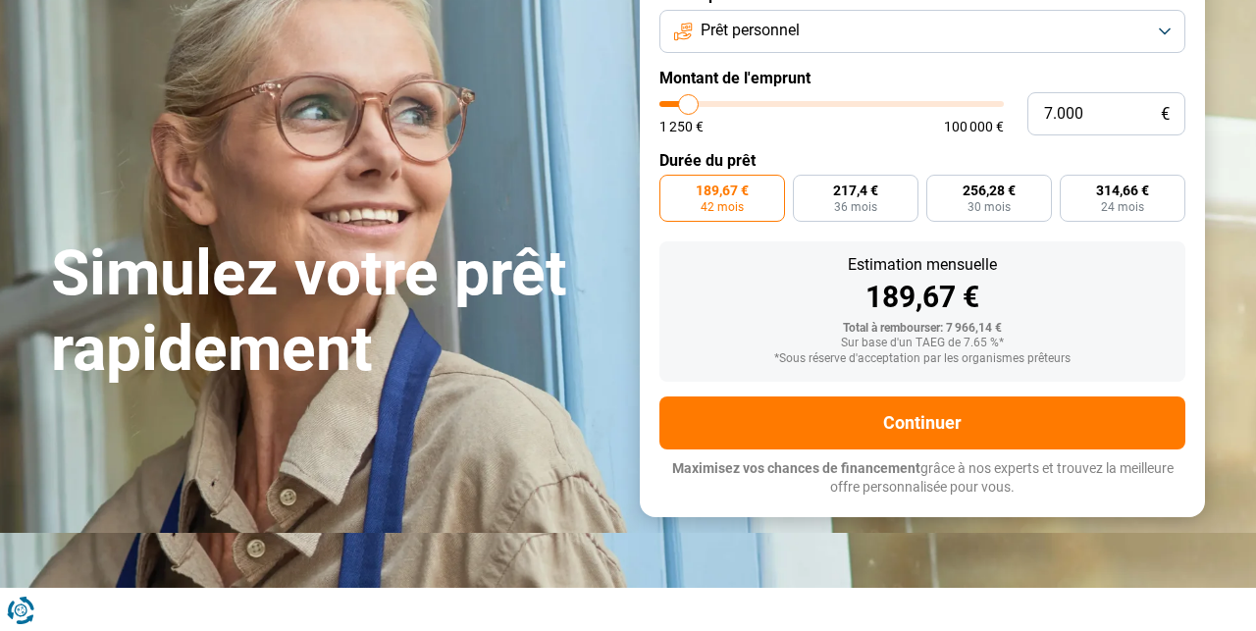
scroll to position [170, 0]
click at [1110, 205] on span "24 mois" at bounding box center [1122, 207] width 43 height 12
click at [1072, 187] on input "314,66 € 24 mois" at bounding box center [1065, 181] width 13 height 13
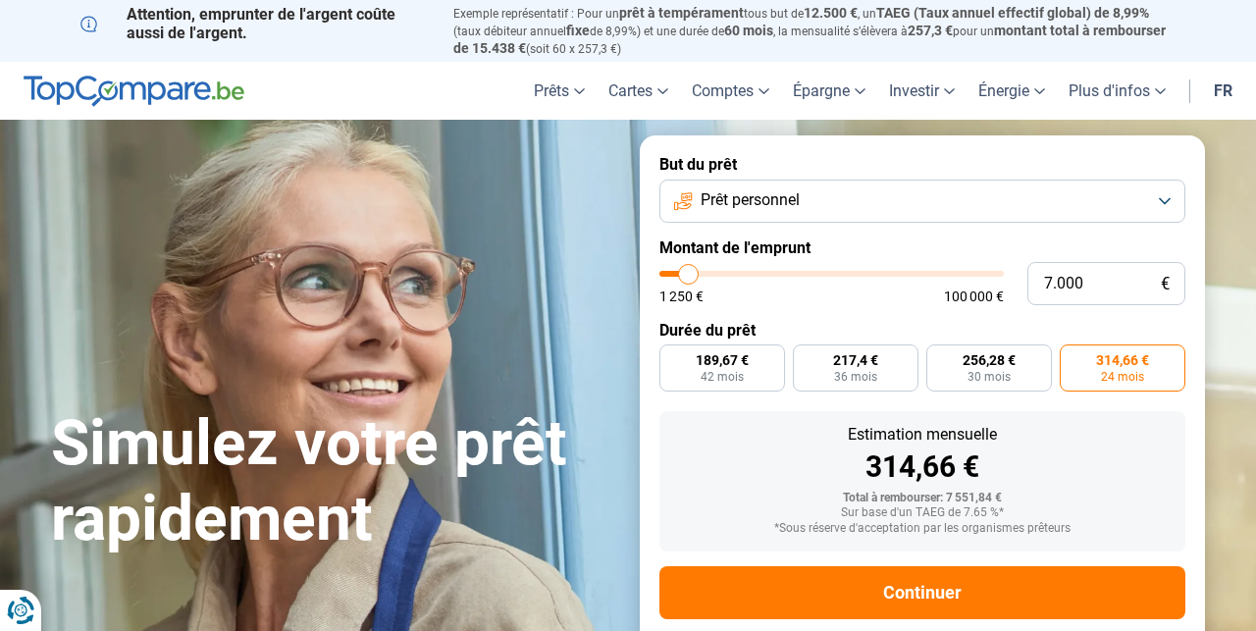
scroll to position [0, 0]
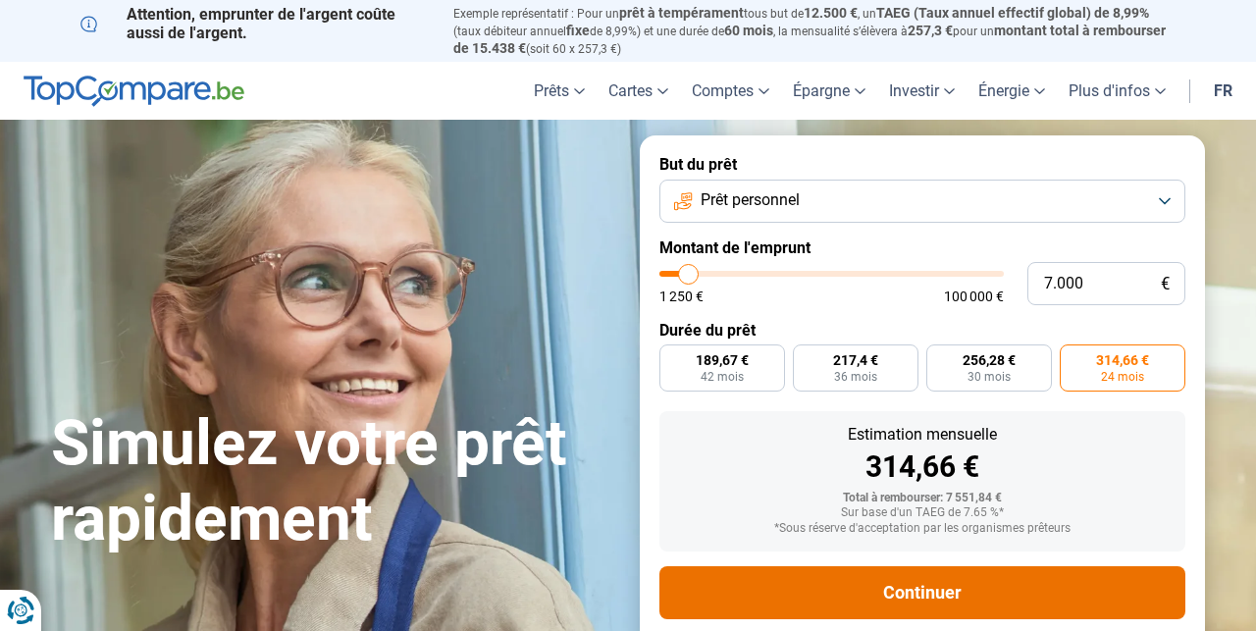
click at [953, 576] on button "Continuer" at bounding box center [922, 592] width 526 height 53
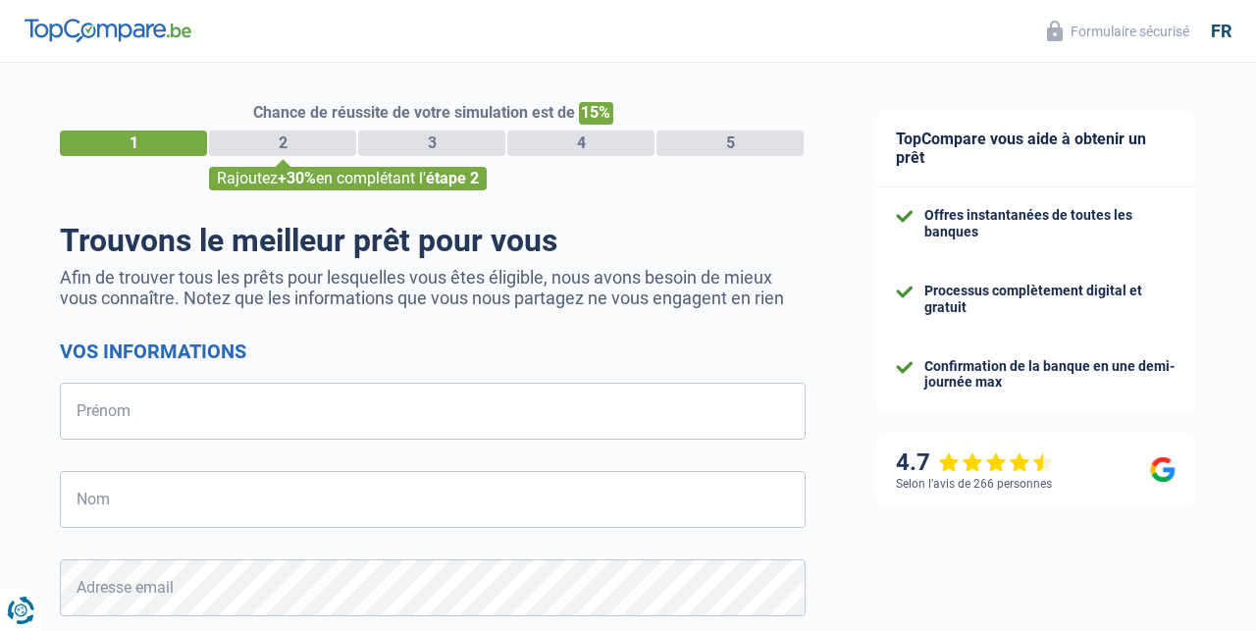
select select "32"
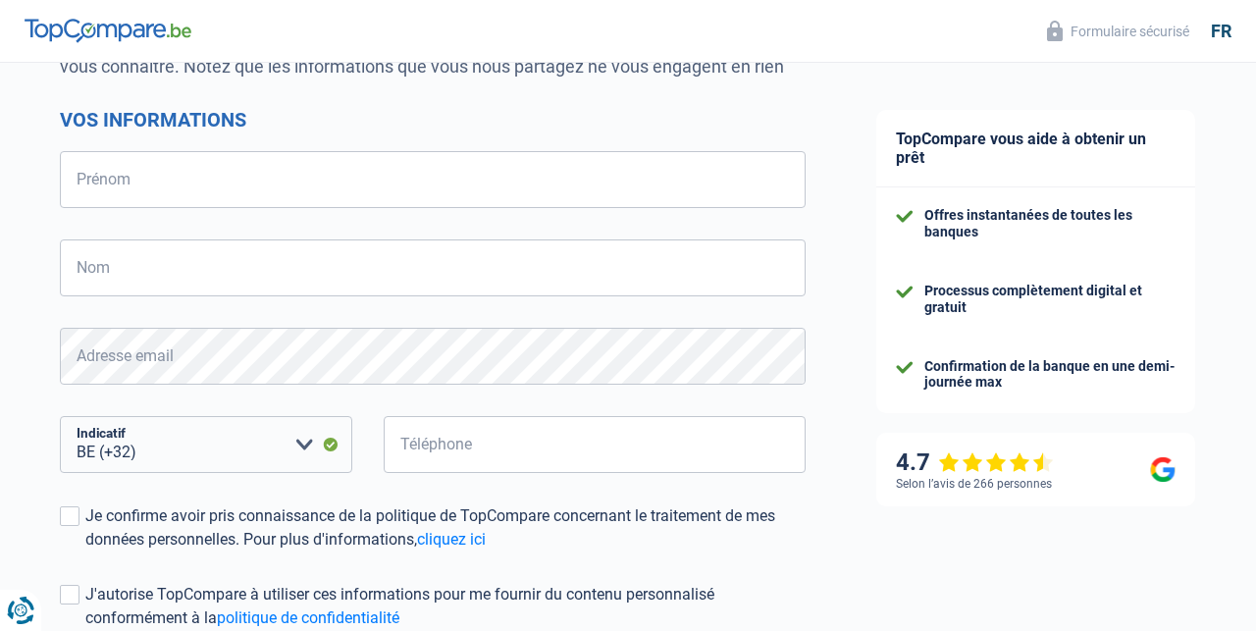
scroll to position [220, 0]
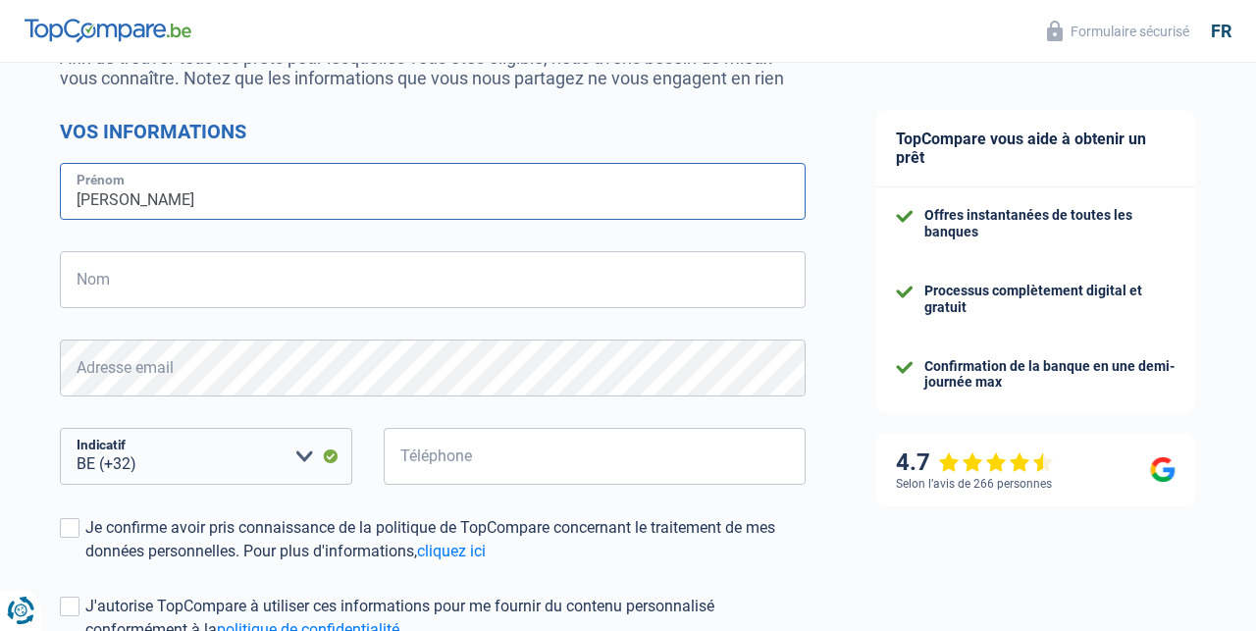
type input "[PERSON_NAME]"
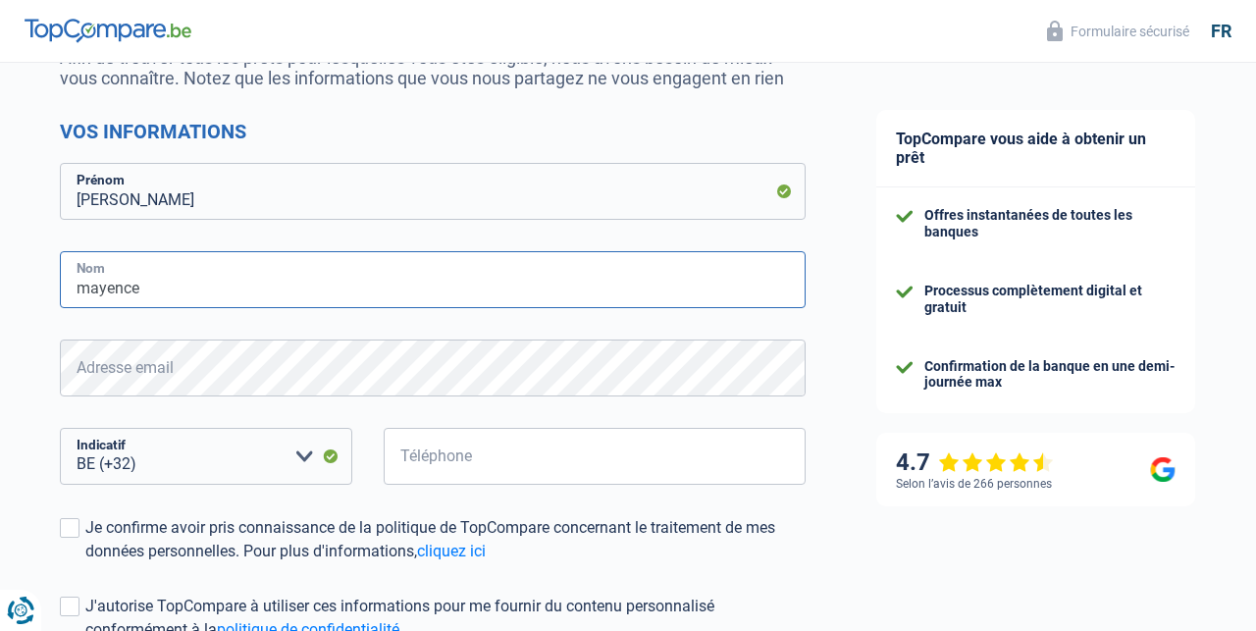
type input "mayence"
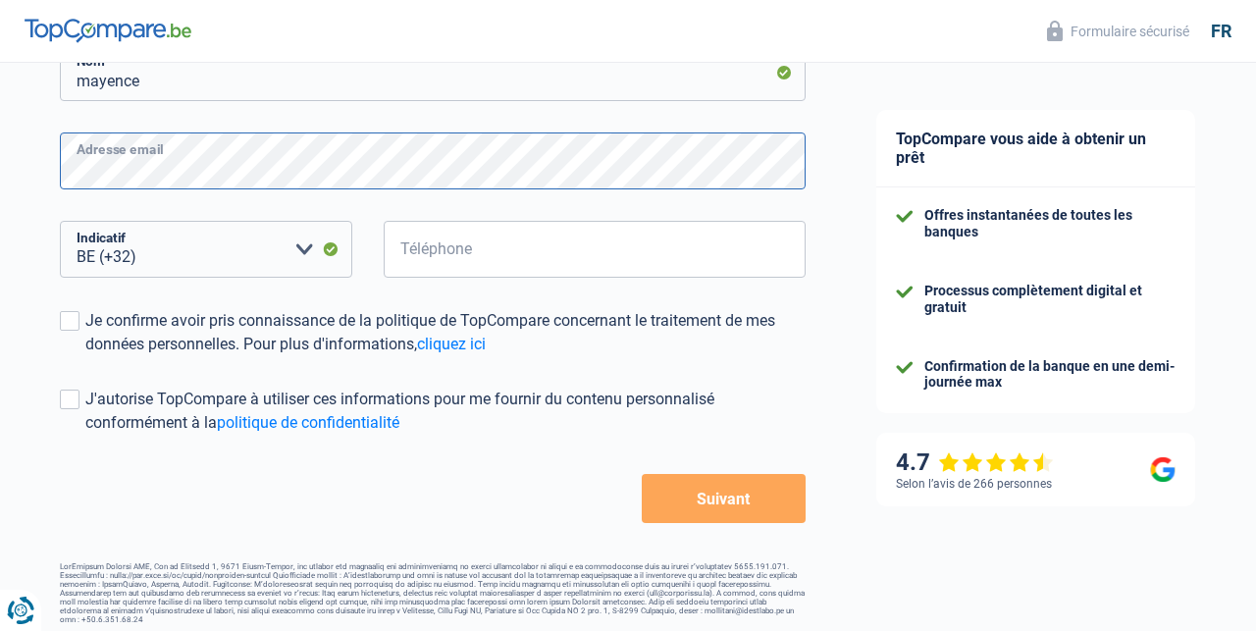
scroll to position [426, 0]
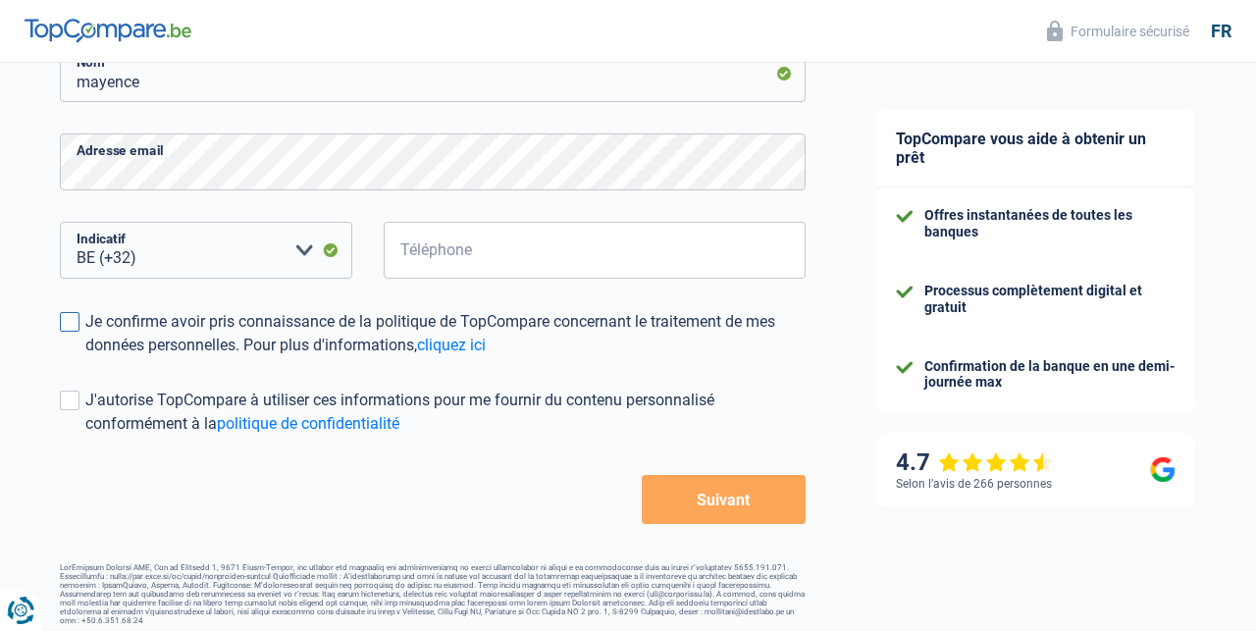
click at [77, 317] on span at bounding box center [70, 322] width 20 height 20
click at [85, 357] on input "Je confirme avoir pris connaissance de la politique de TopCompare concernant le…" at bounding box center [85, 357] width 0 height 0
click at [71, 402] on span at bounding box center [70, 400] width 20 height 20
click at [85, 436] on input "J'autorise TopCompare à utiliser ces informations pour me fournir du contenu pe…" at bounding box center [85, 436] width 0 height 0
click at [71, 402] on span at bounding box center [70, 400] width 20 height 20
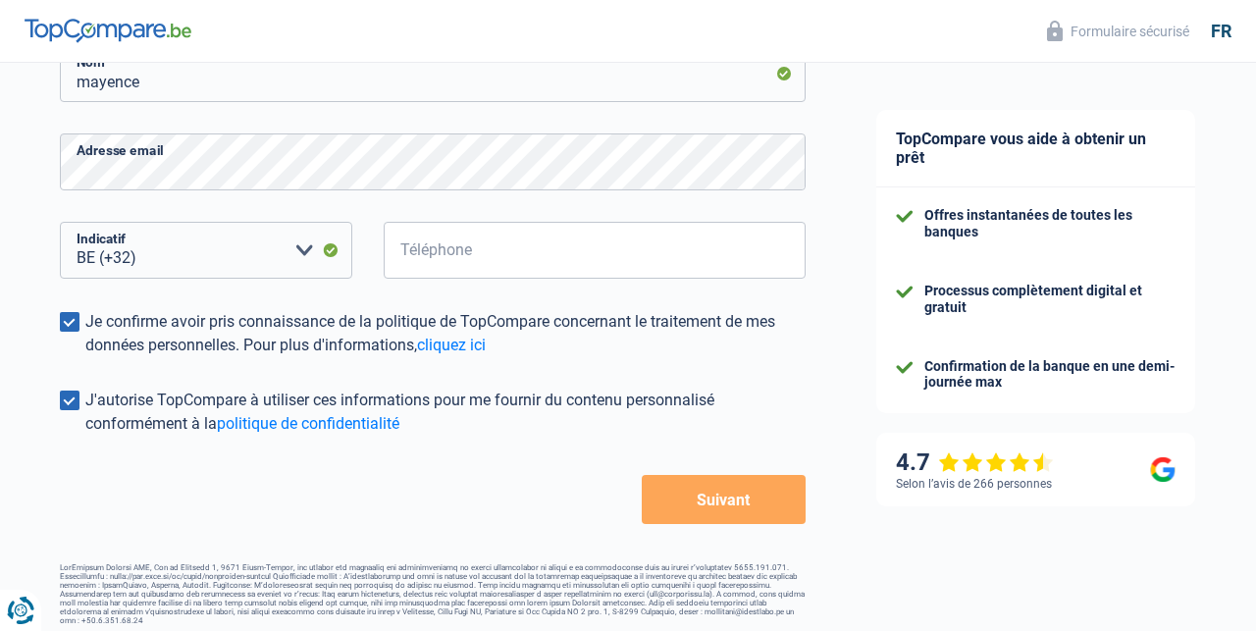
click at [85, 436] on input "J'autorise TopCompare à utiliser ces informations pour me fournir du contenu pe…" at bounding box center [85, 436] width 0 height 0
click at [703, 508] on button "Suivant" at bounding box center [724, 499] width 164 height 49
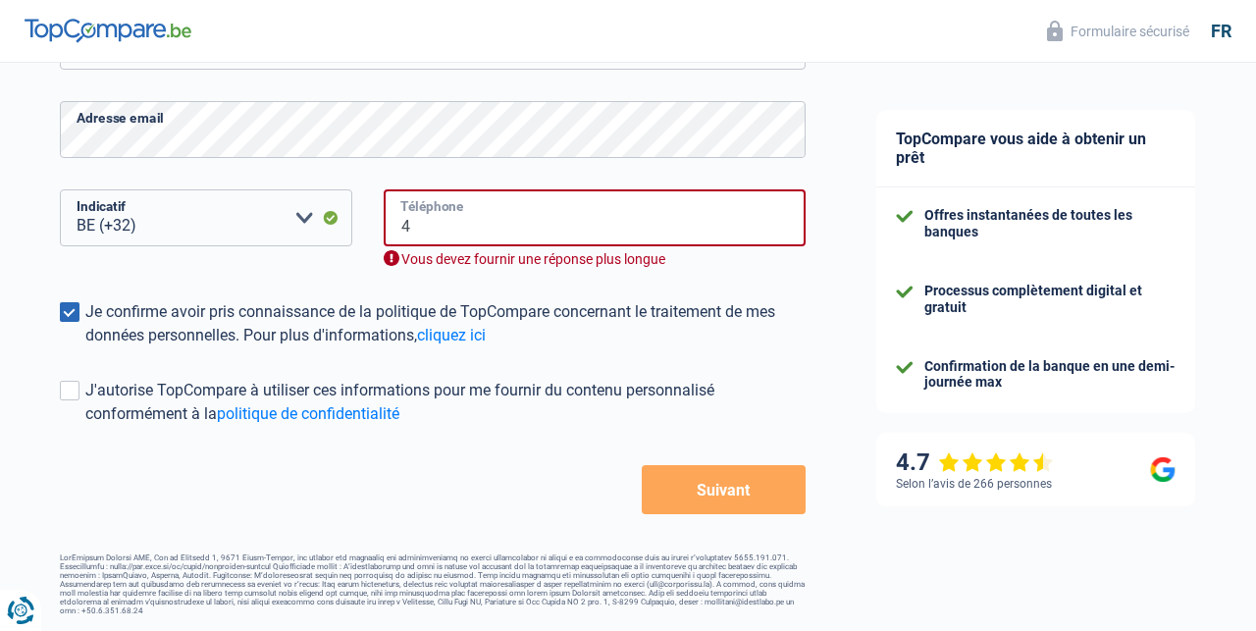
scroll to position [448, 0]
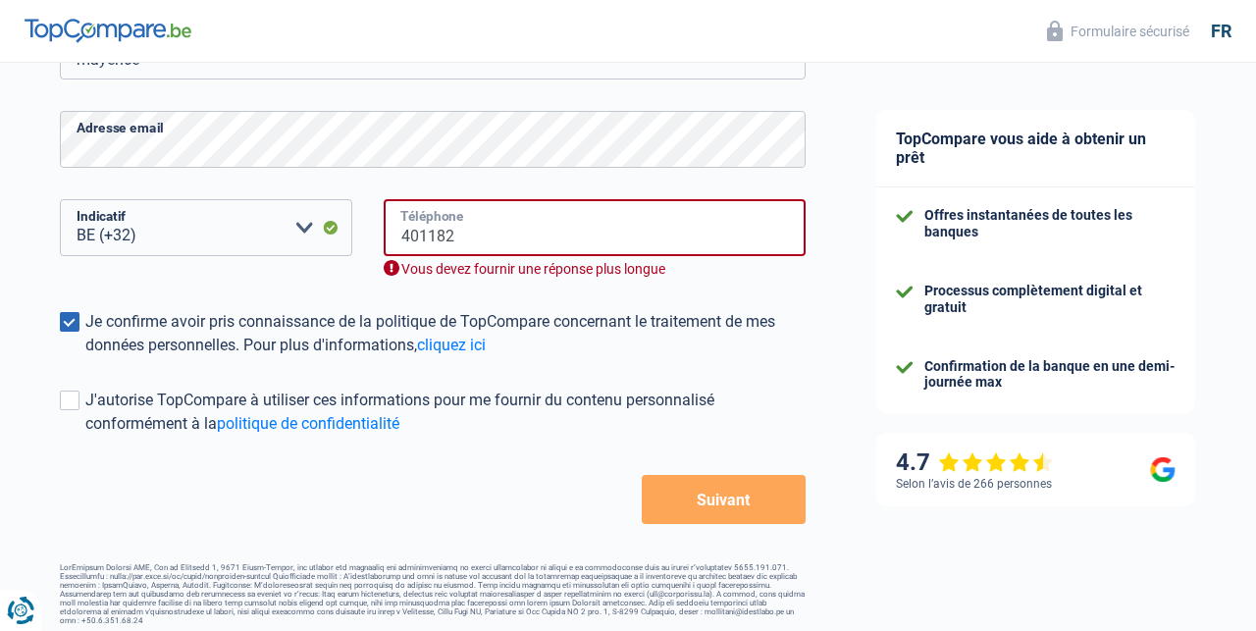
click at [404, 233] on input "401182" at bounding box center [595, 227] width 422 height 57
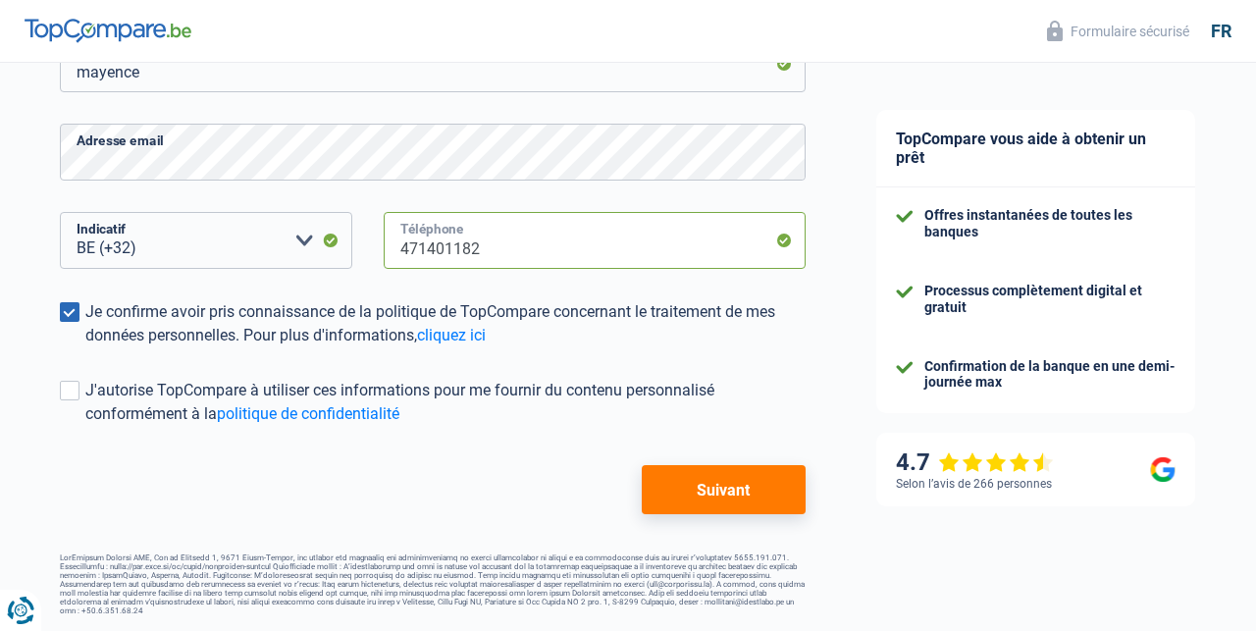
scroll to position [426, 0]
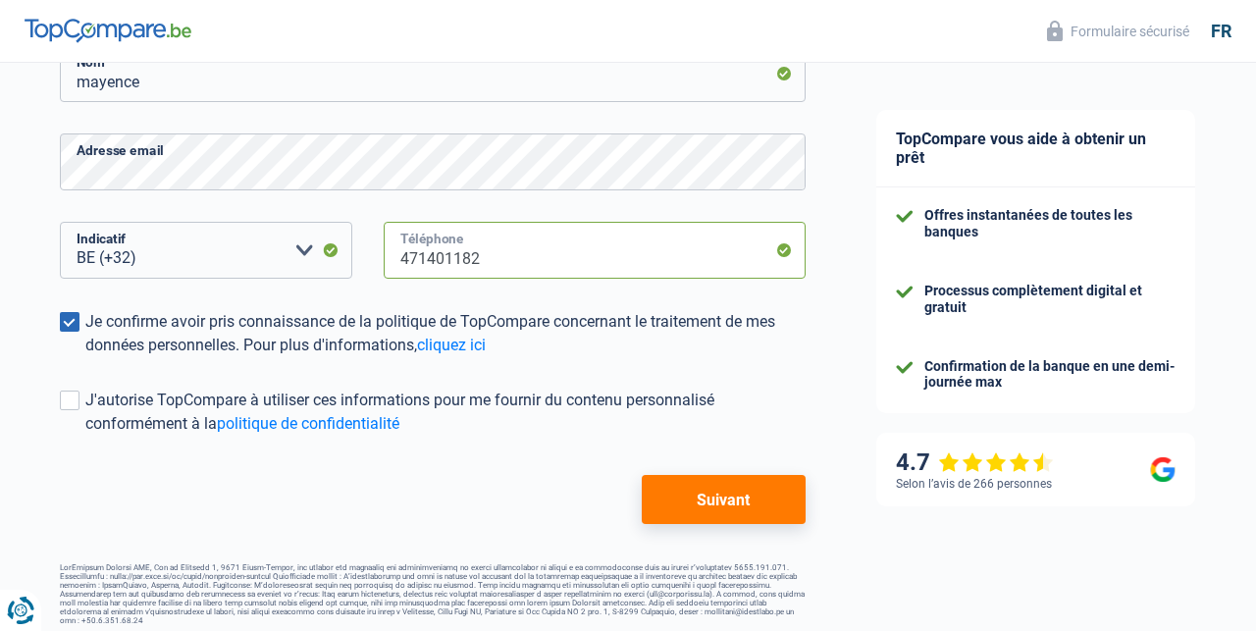
type input "471401182"
click at [727, 505] on button "Suivant" at bounding box center [724, 499] width 164 height 49
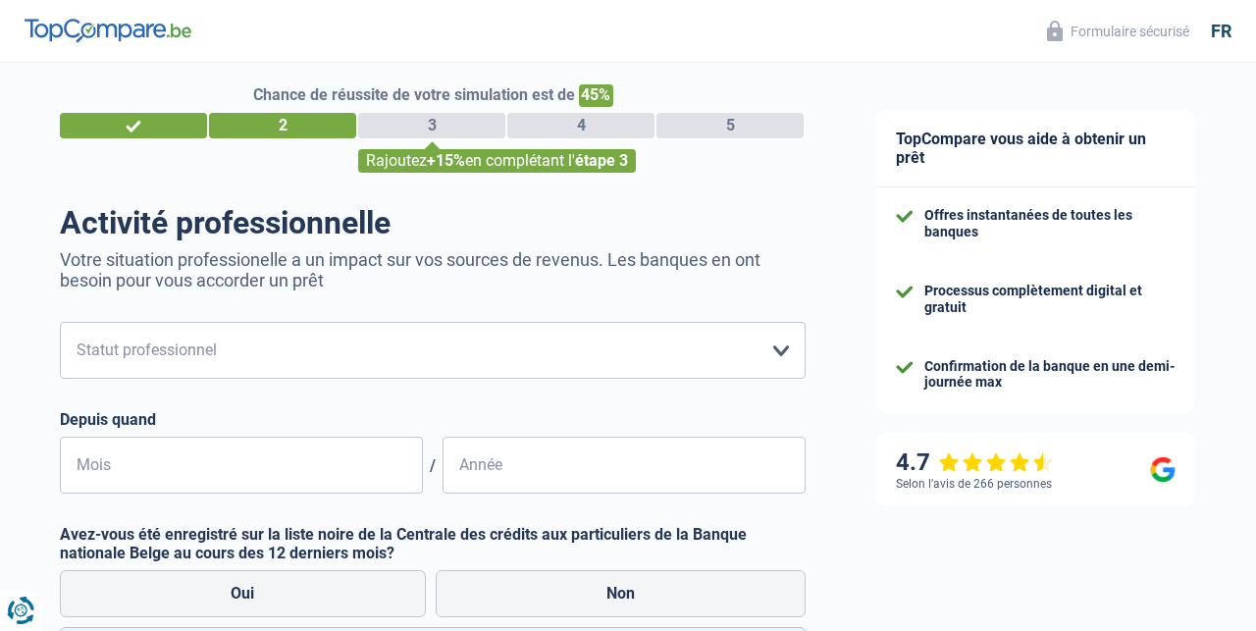
scroll to position [21, 0]
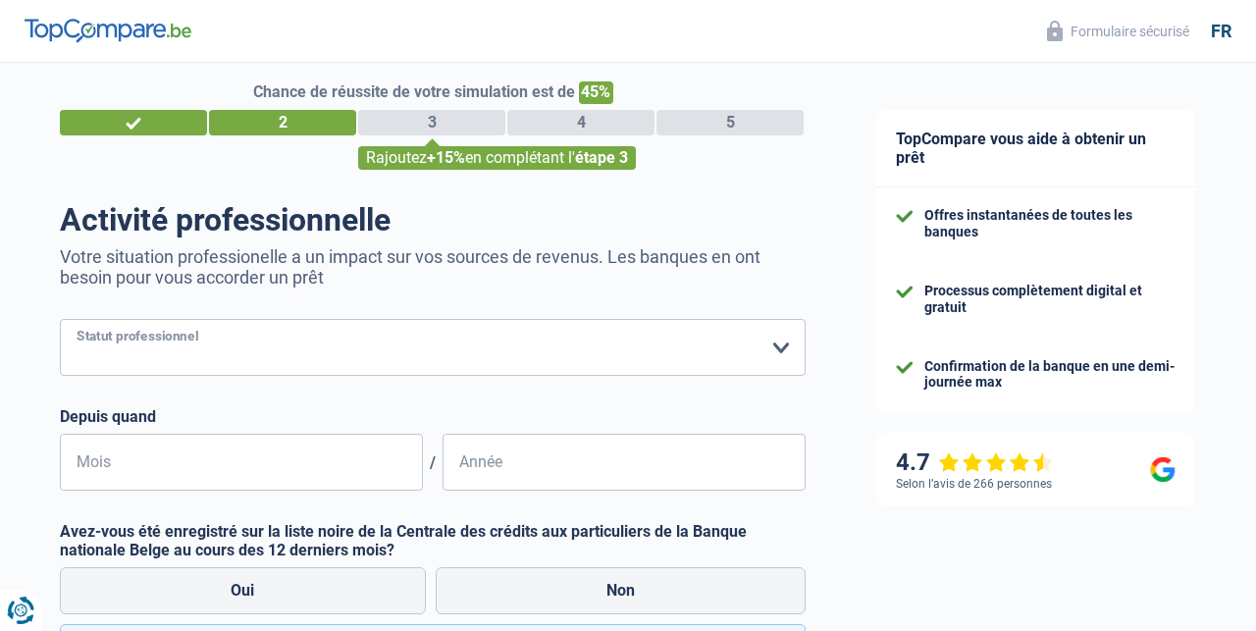
select select "privateEmployee"
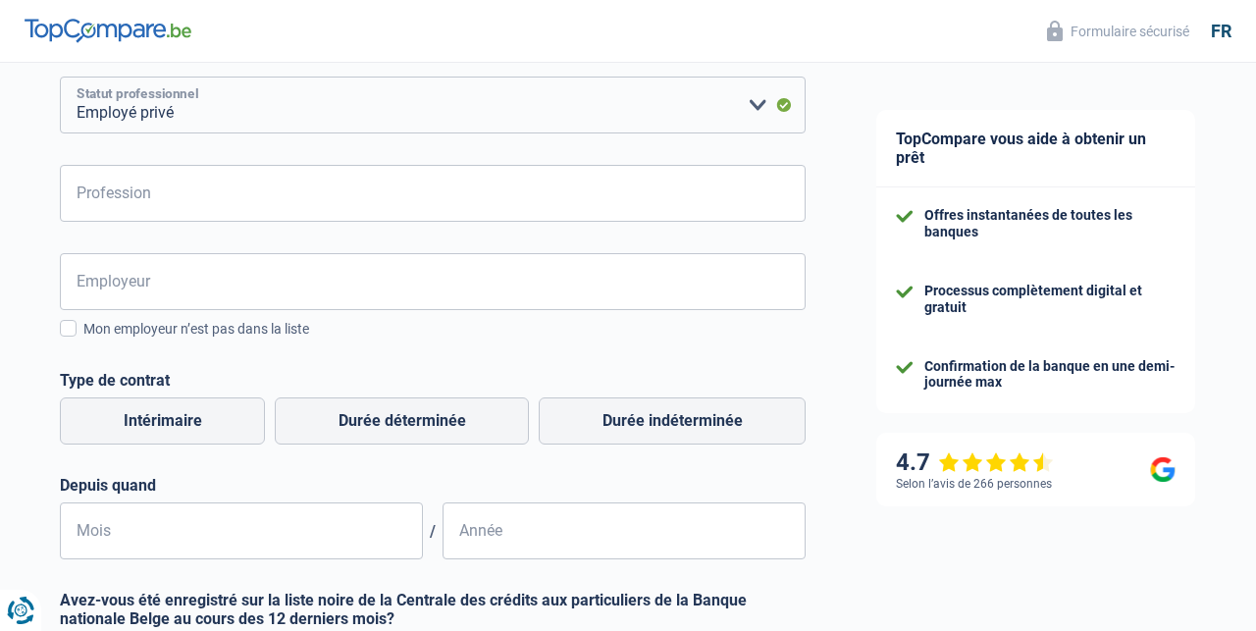
scroll to position [279, 0]
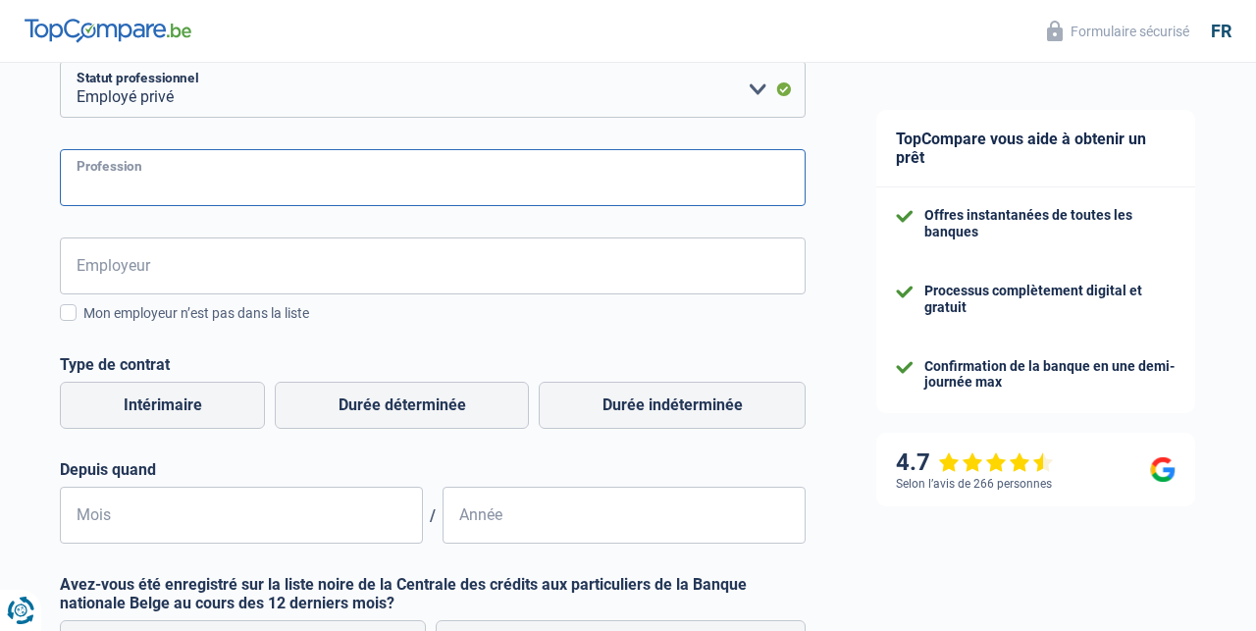
click at [331, 172] on input "Profession" at bounding box center [433, 177] width 746 height 57
type input "secretaire"
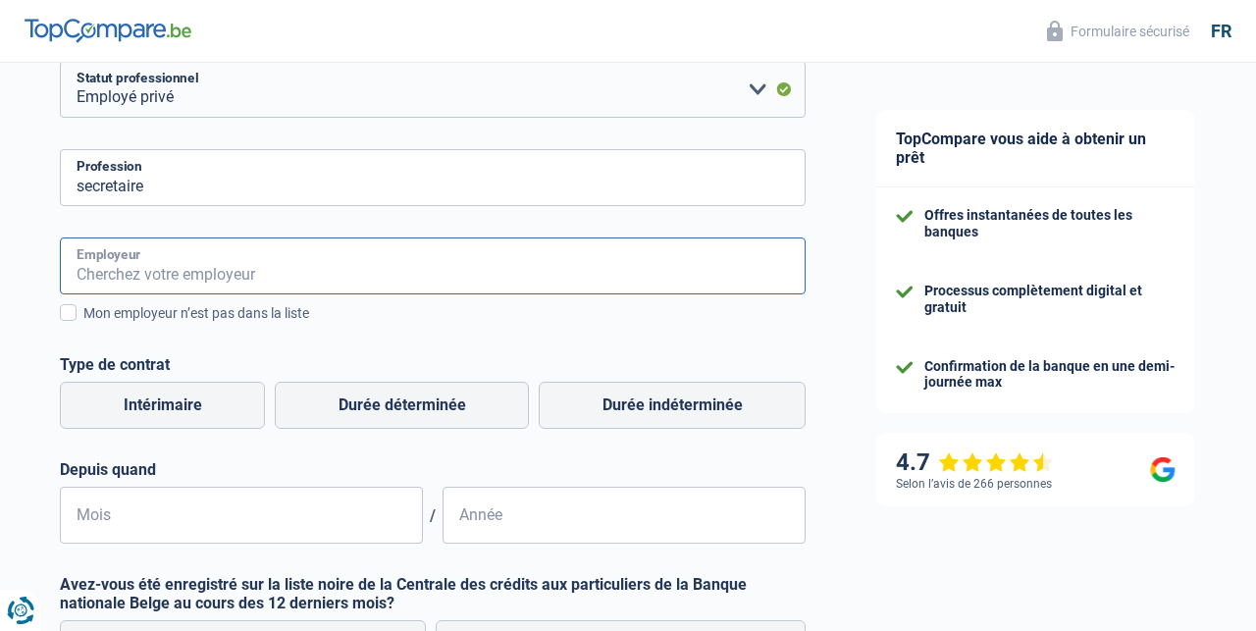
click at [310, 267] on input "Employeur" at bounding box center [433, 265] width 746 height 57
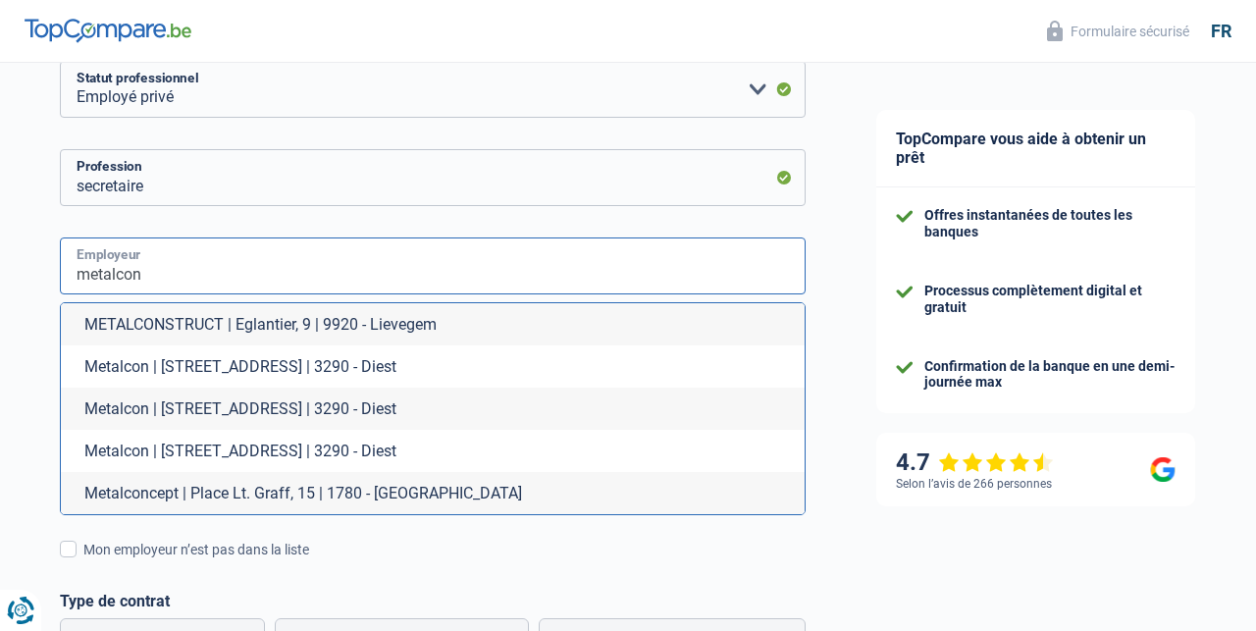
type input "metalcon"
click at [30, 386] on div "Chance de réussite de votre simulation est de 45% 1 2 3 4 5 Rajoutez +15% en co…" at bounding box center [420, 479] width 841 height 1406
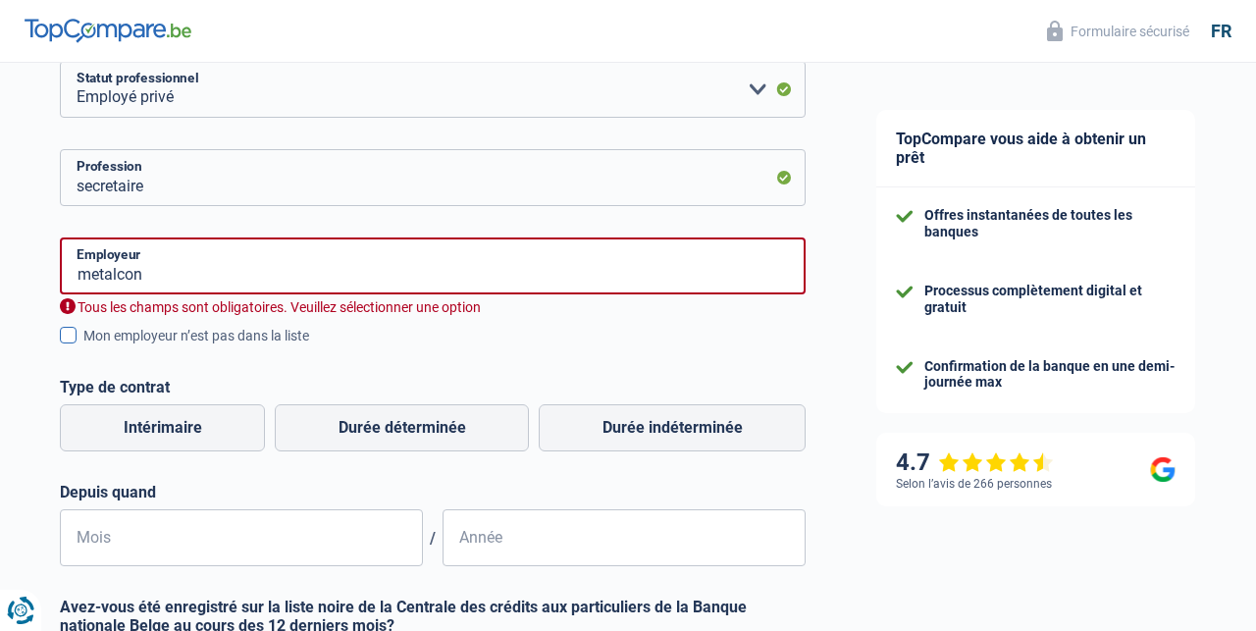
click at [73, 333] on span at bounding box center [68, 335] width 17 height 17
click at [83, 346] on input "Mon employeur n’est pas dans la liste" at bounding box center [83, 346] width 0 height 0
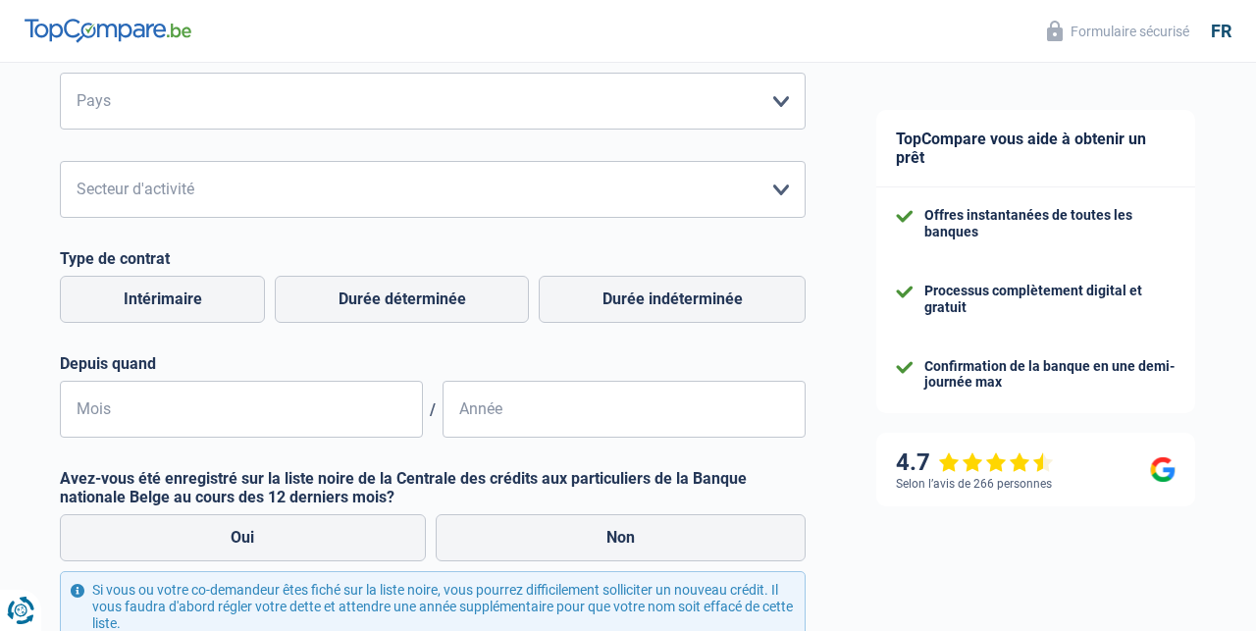
scroll to position [709, 0]
click at [687, 301] on label "Durée indéterminée" at bounding box center [672, 298] width 267 height 47
click at [687, 301] on input "Durée indéterminée" at bounding box center [672, 298] width 267 height 47
radio input "true"
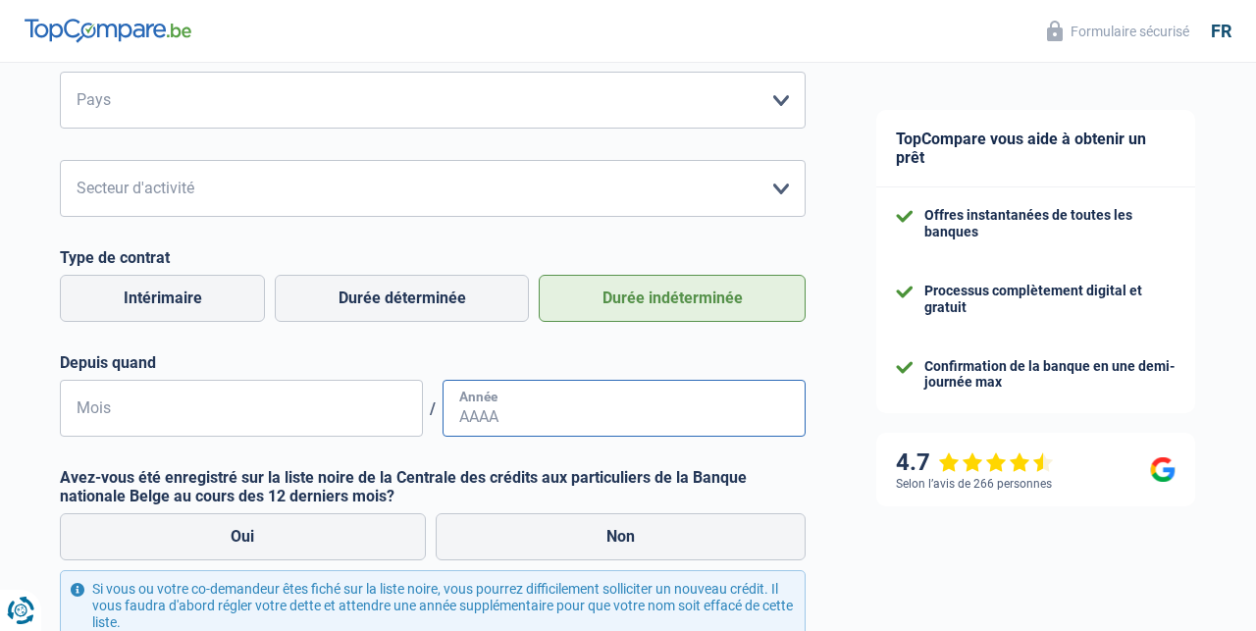
click at [510, 395] on input "Année" at bounding box center [623, 408] width 363 height 57
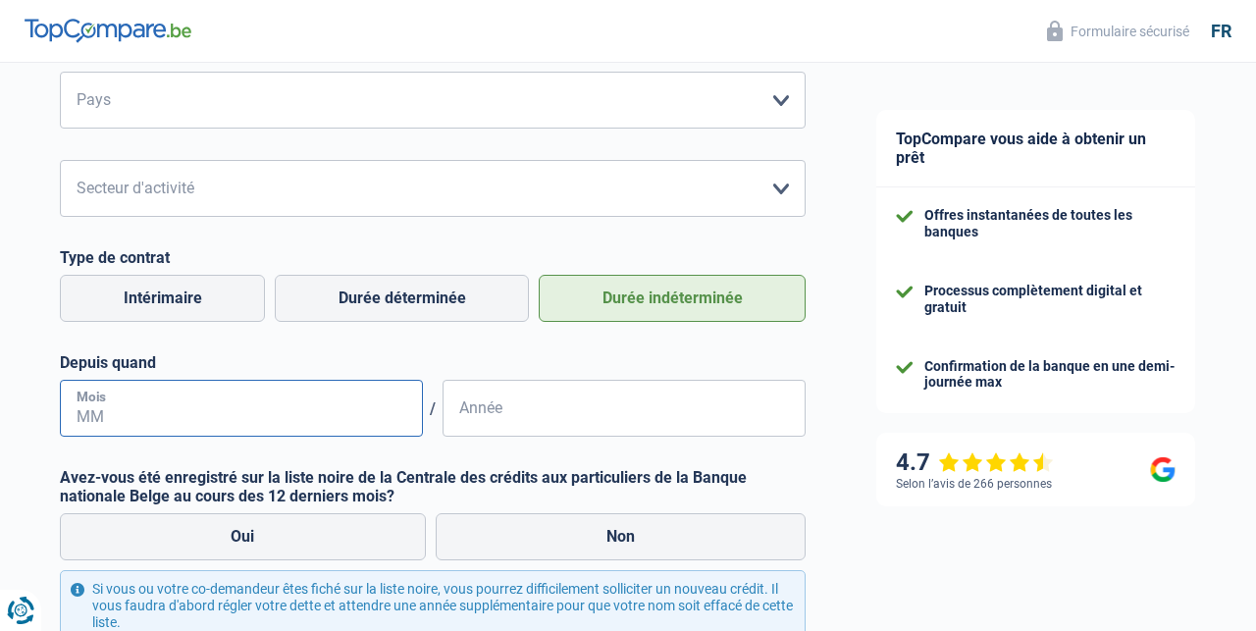
click at [365, 391] on input "Mois" at bounding box center [241, 408] width 363 height 57
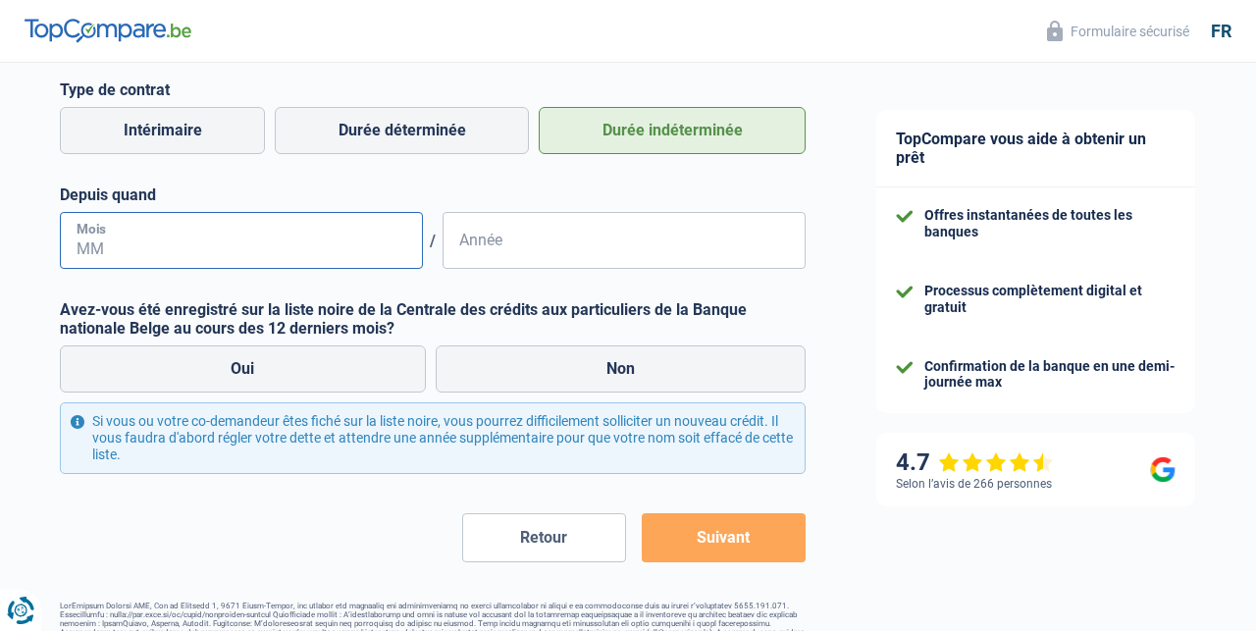
scroll to position [882, 0]
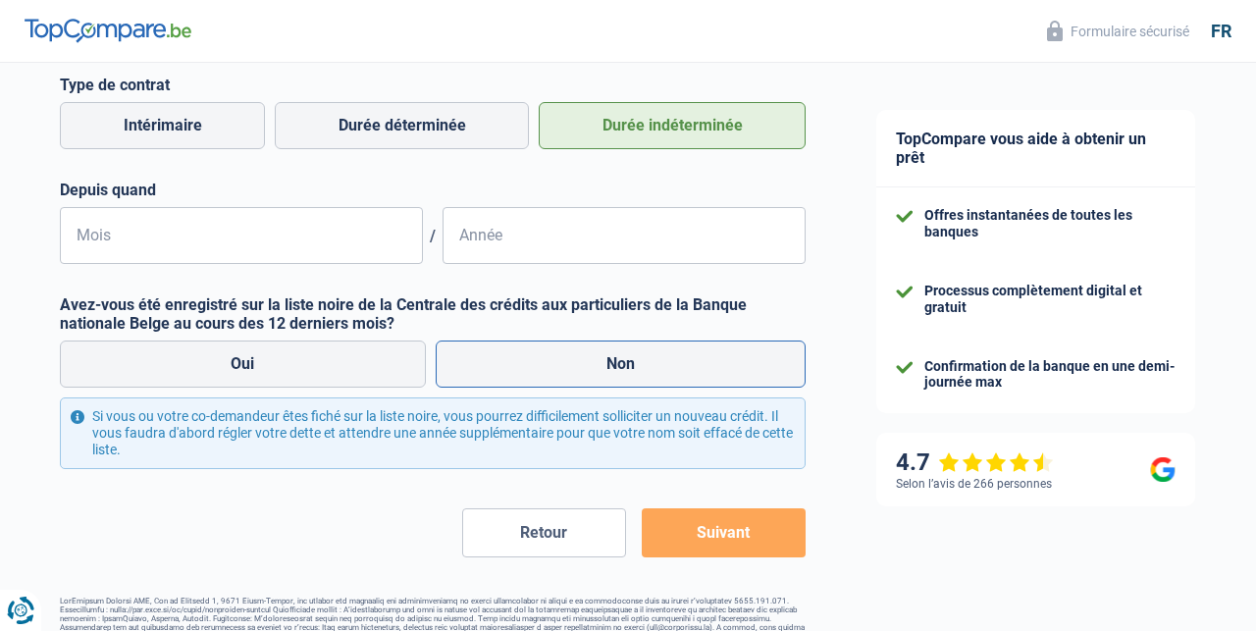
click at [610, 358] on label "Non" at bounding box center [621, 363] width 371 height 47
click at [610, 358] on input "Non" at bounding box center [621, 363] width 371 height 47
radio input "true"
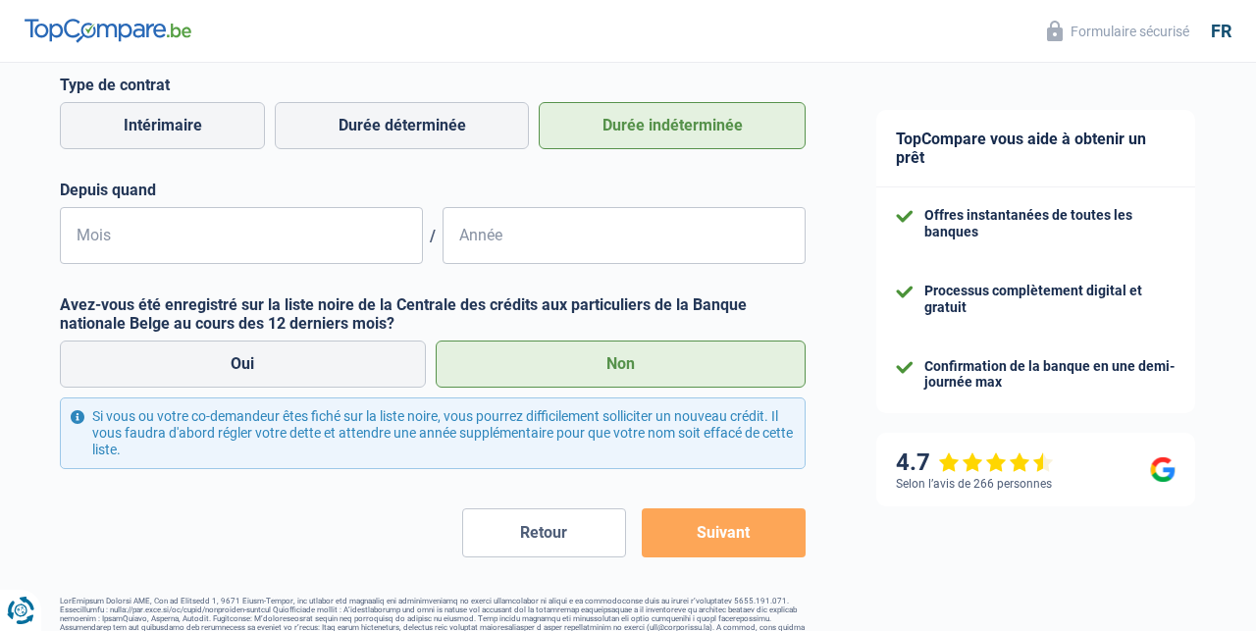
click at [716, 537] on button "Suivant" at bounding box center [724, 532] width 164 height 49
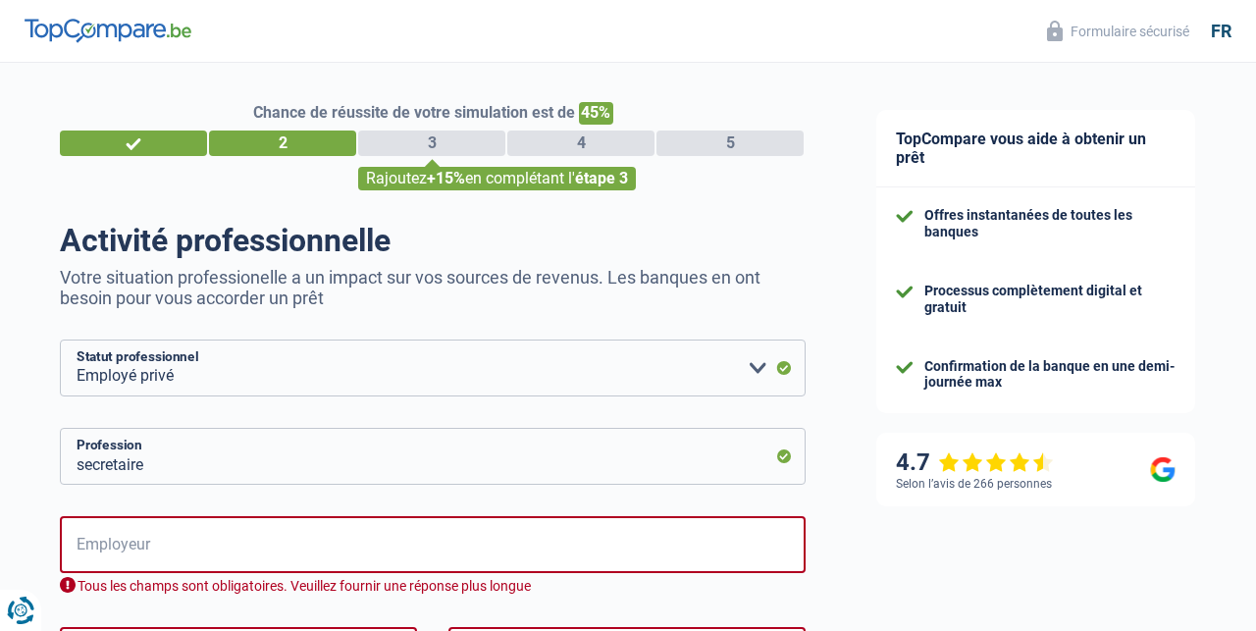
scroll to position [0, 0]
